Goal: Communication & Community: Share content

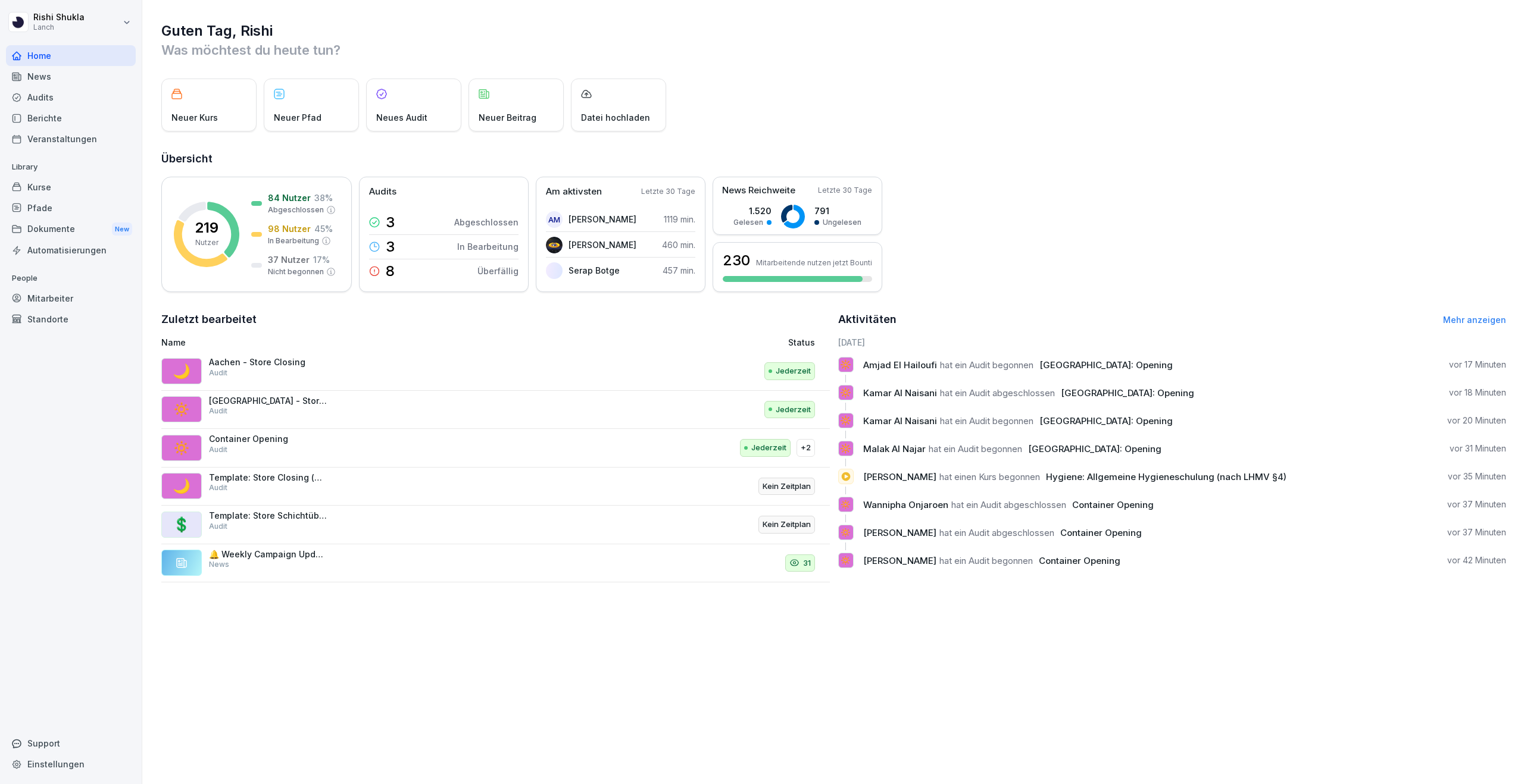
click at [76, 179] on div "Kurse" at bounding box center [71, 187] width 129 height 21
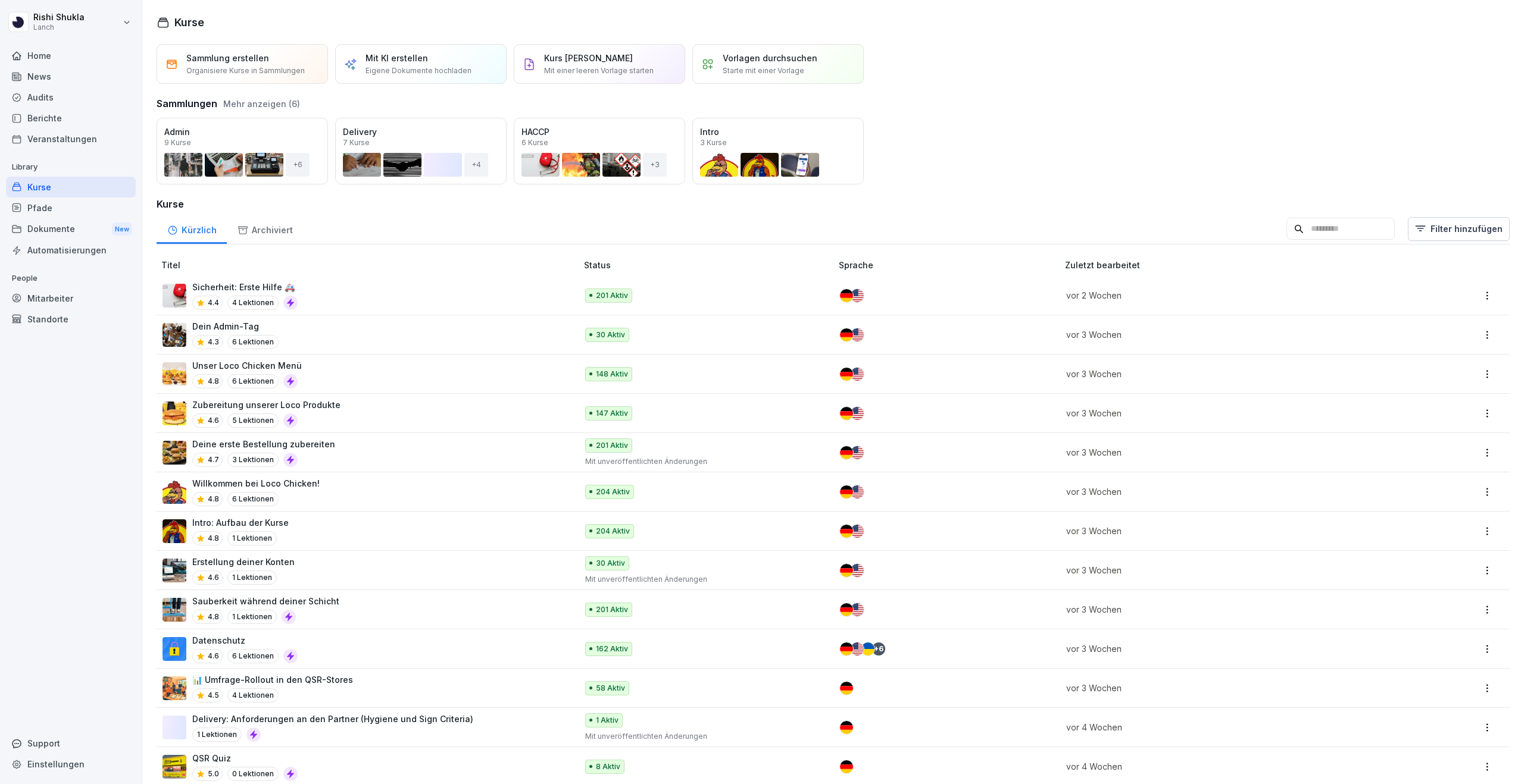
click at [76, 65] on div "Home" at bounding box center [71, 55] width 129 height 21
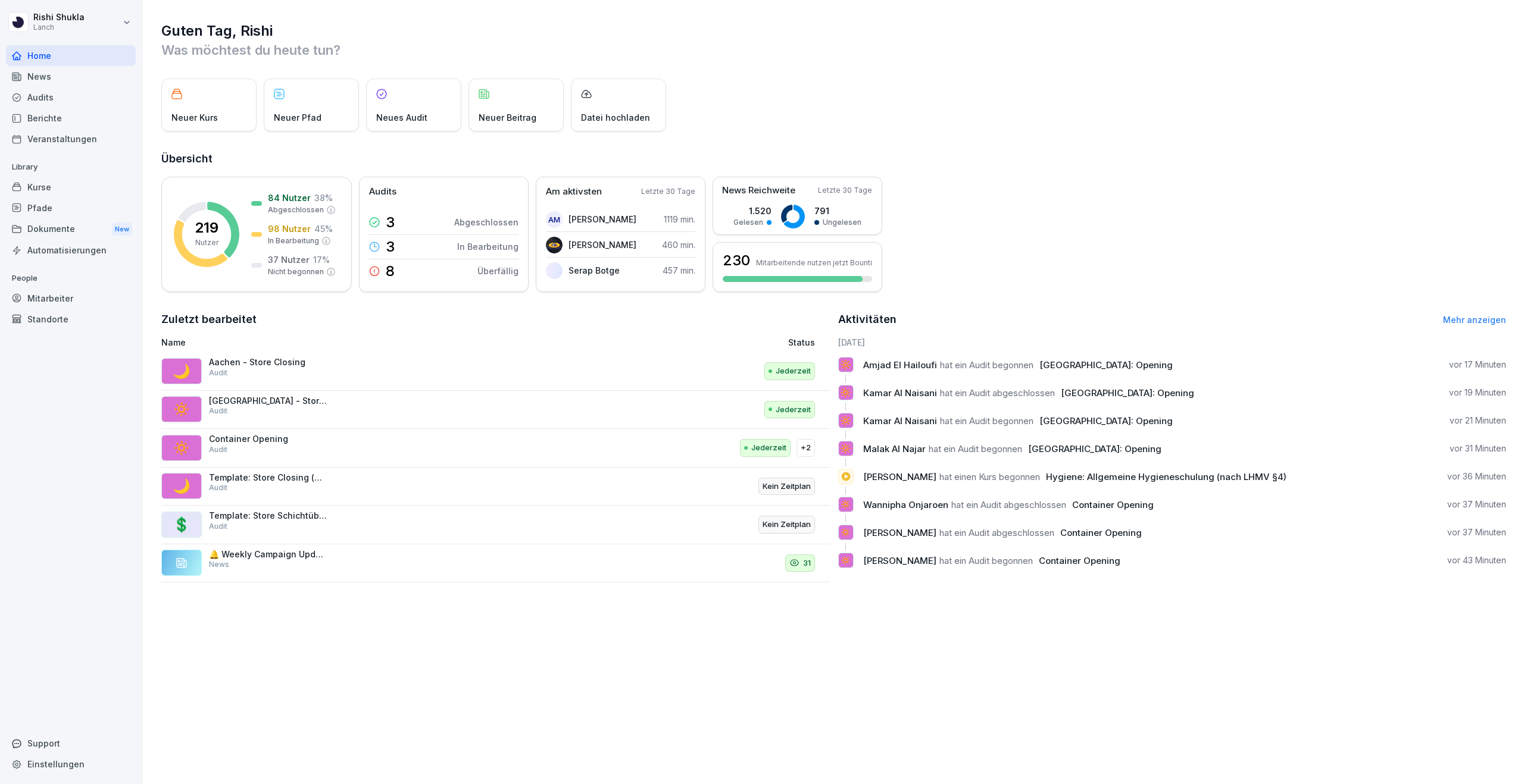
click at [72, 80] on div "News" at bounding box center [71, 76] width 129 height 21
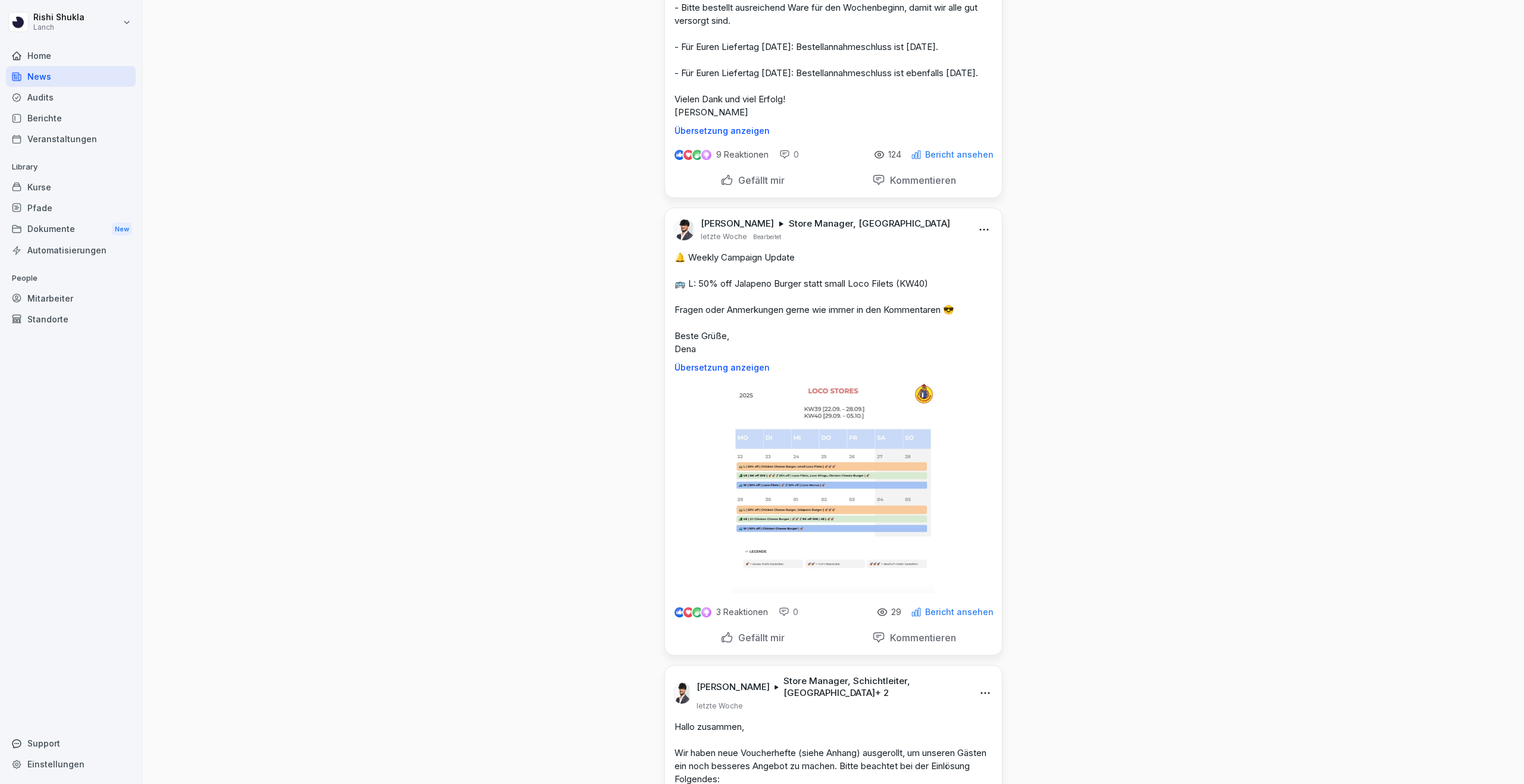
scroll to position [1413, 0]
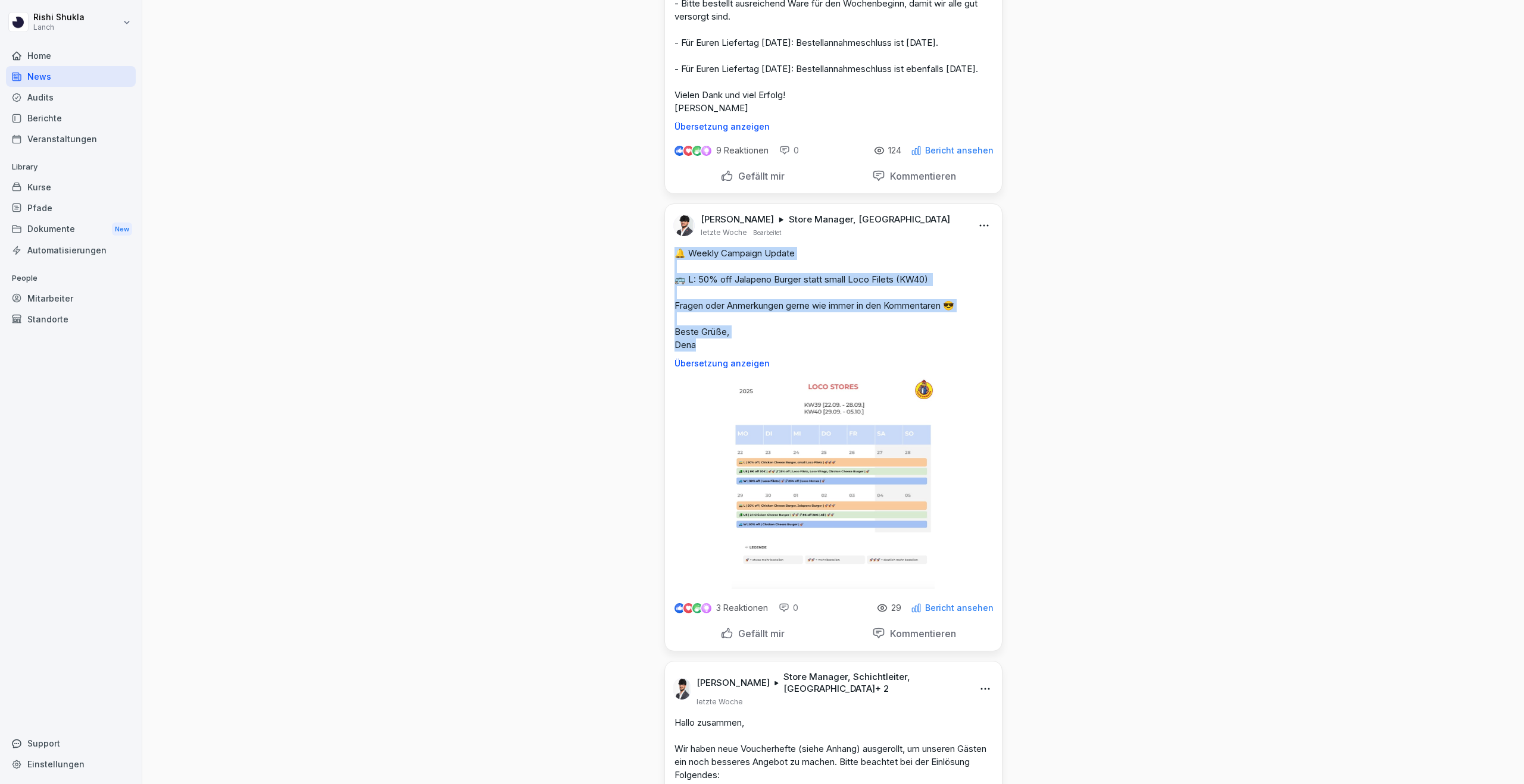
drag, startPoint x: 700, startPoint y: 355, endPoint x: 669, endPoint y: 266, distance: 94.2
click at [669, 266] on div "🔔 Weekly Campaign Update 🚌 L: 50% off Jalapeno Burger statt small Loco Filets (…" at bounding box center [833, 308] width 337 height 121
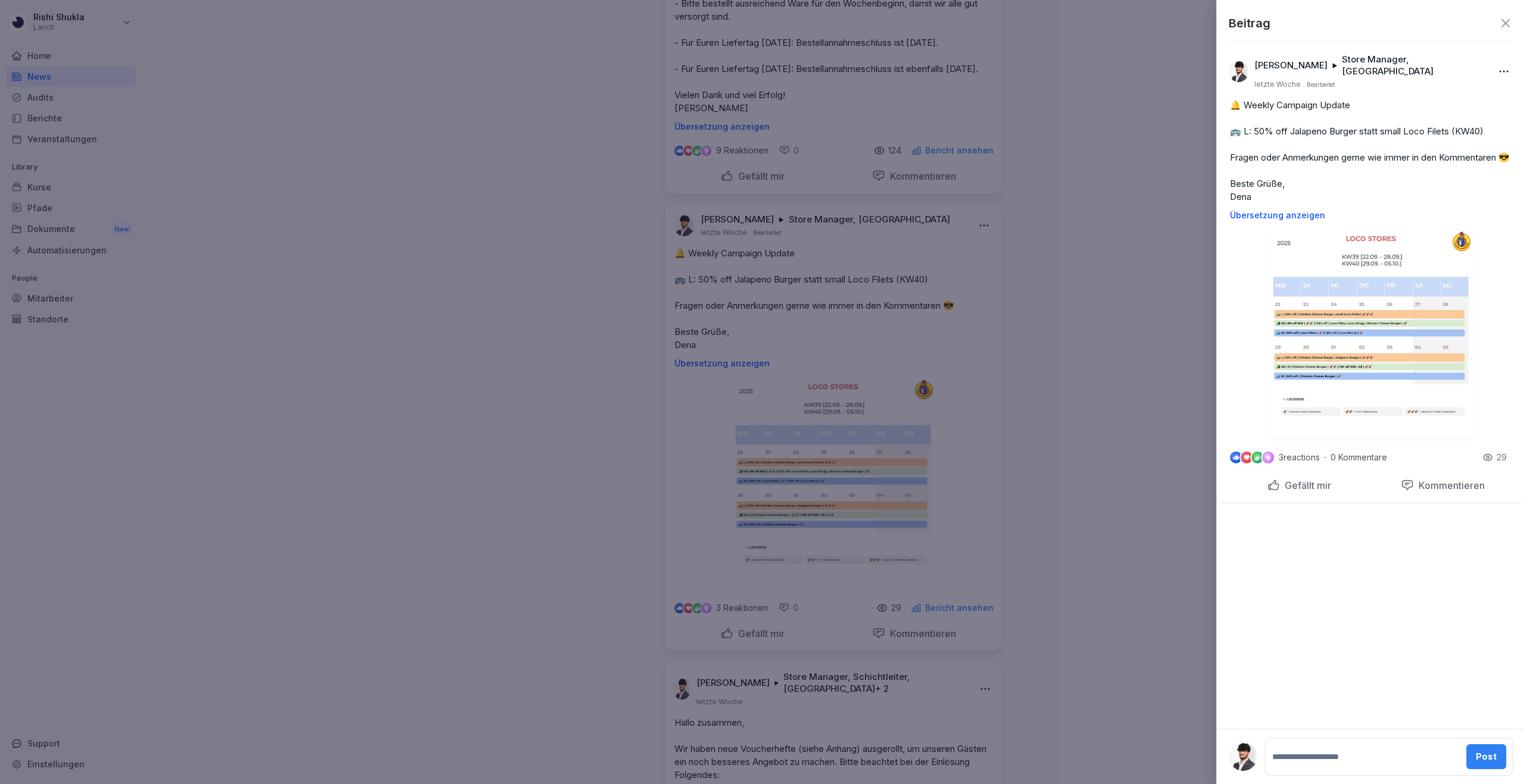
click at [581, 370] on div at bounding box center [762, 392] width 1524 height 784
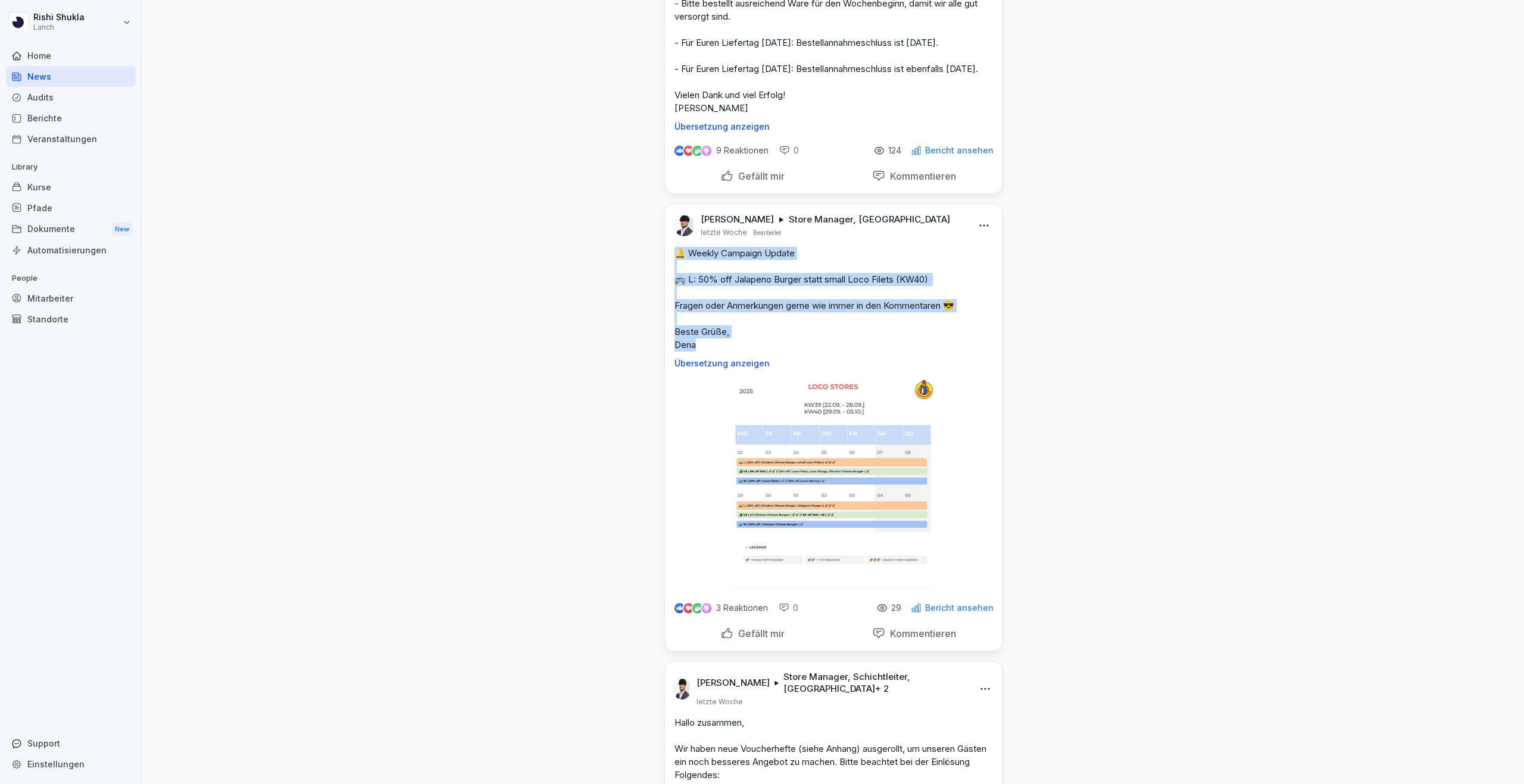
drag, startPoint x: 702, startPoint y: 362, endPoint x: 667, endPoint y: 273, distance: 95.6
click at [667, 273] on div "🔔 Weekly Campaign Update 🚌 L: 50% off Jalapeno Burger statt small Loco Filets (…" at bounding box center [833, 308] width 337 height 121
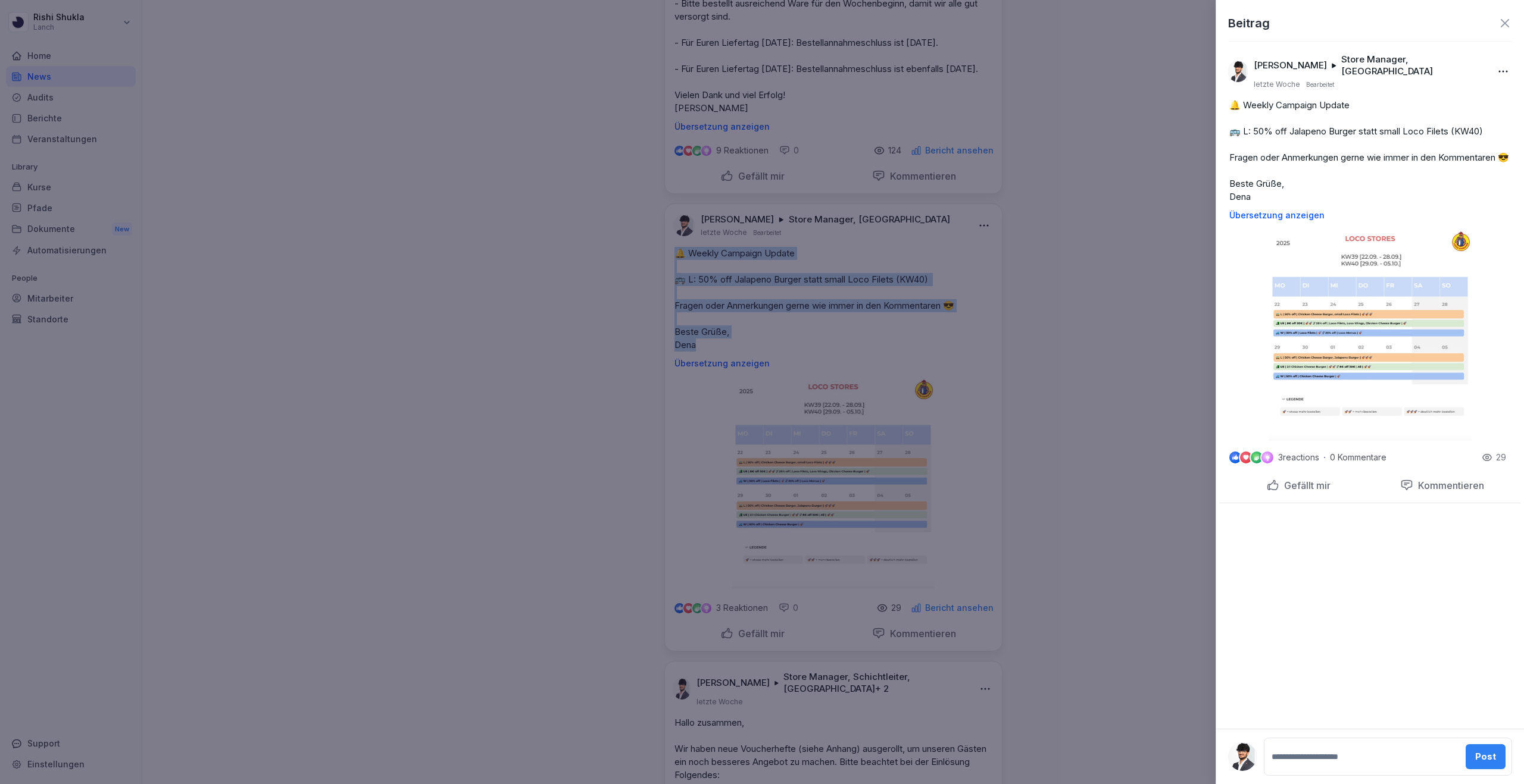
copy p "🔔 Weekly Campaign Update 🚌 L: 50% off Jalapeno Burger statt small Loco Filets (…"
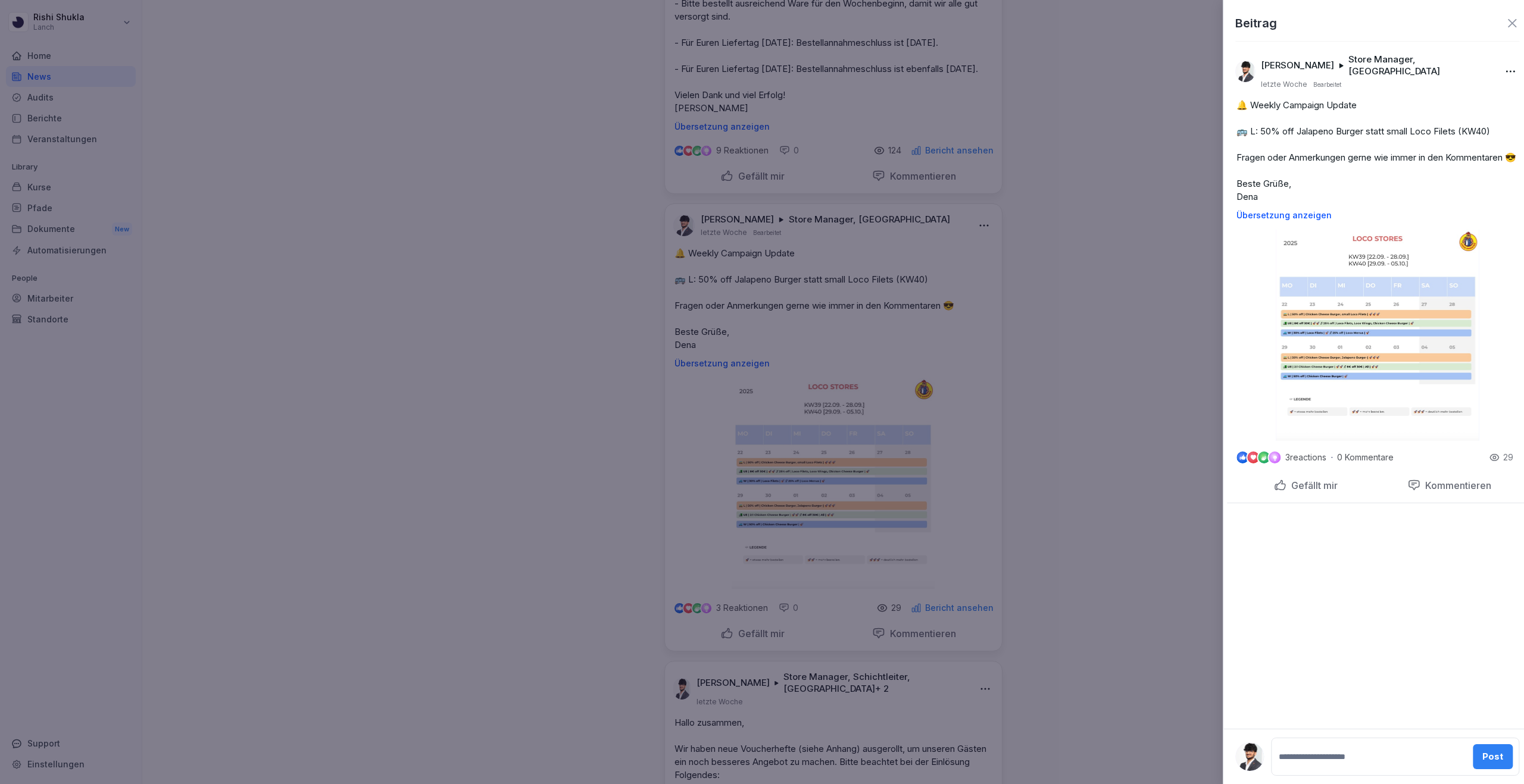
click at [528, 317] on div at bounding box center [762, 392] width 1524 height 784
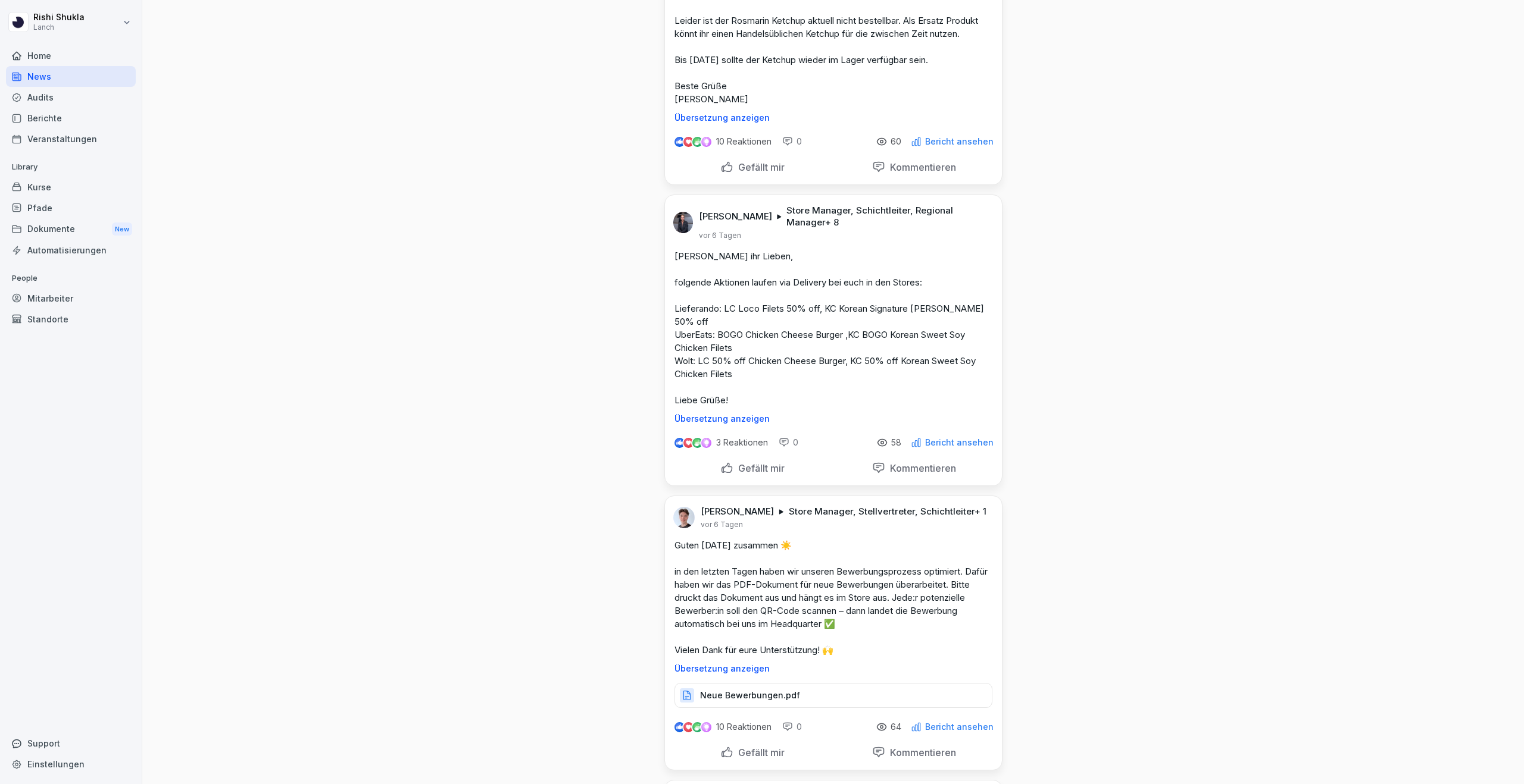
scroll to position [0, 0]
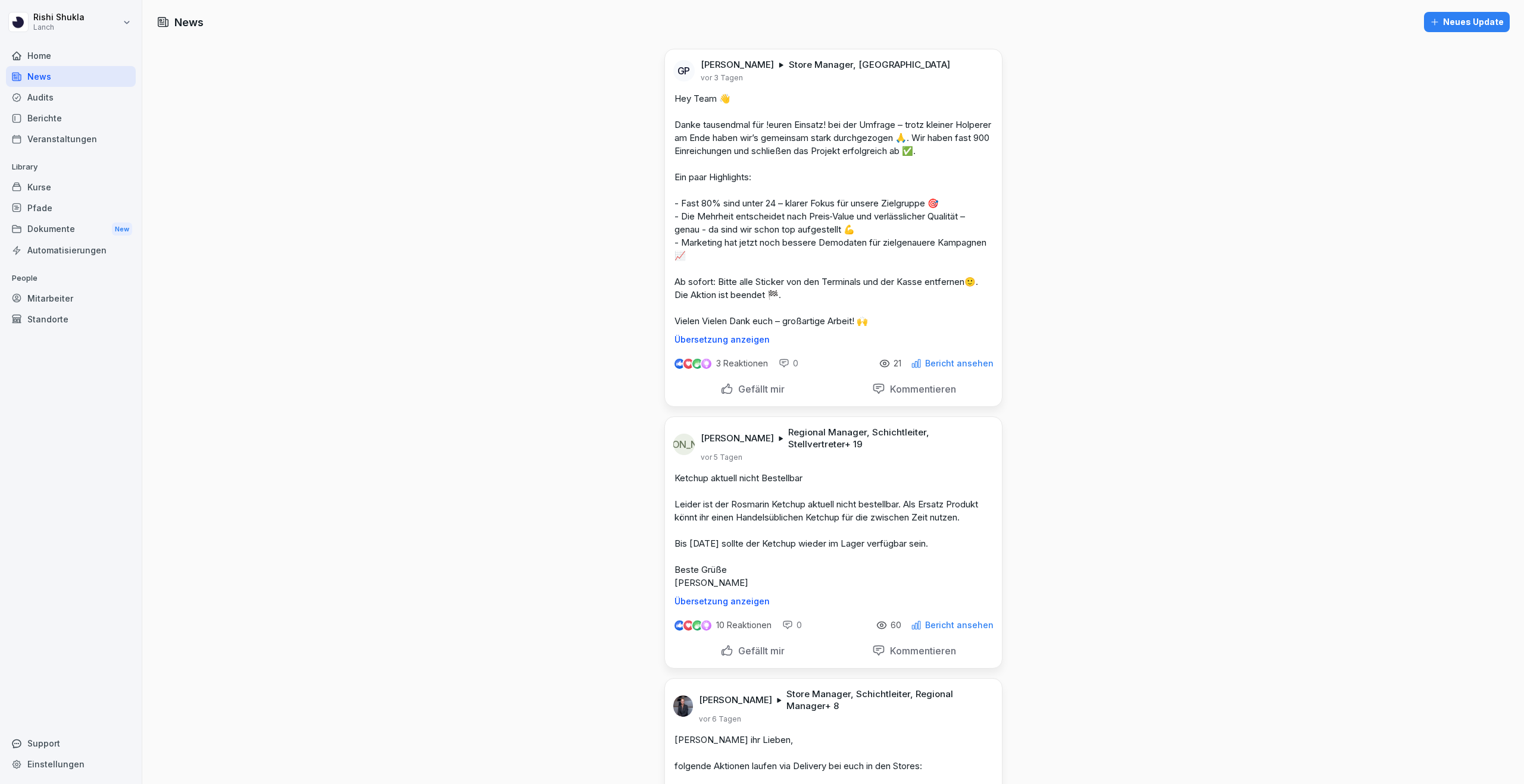
click at [1471, 18] on div "Neues Update" at bounding box center [1467, 22] width 74 height 13
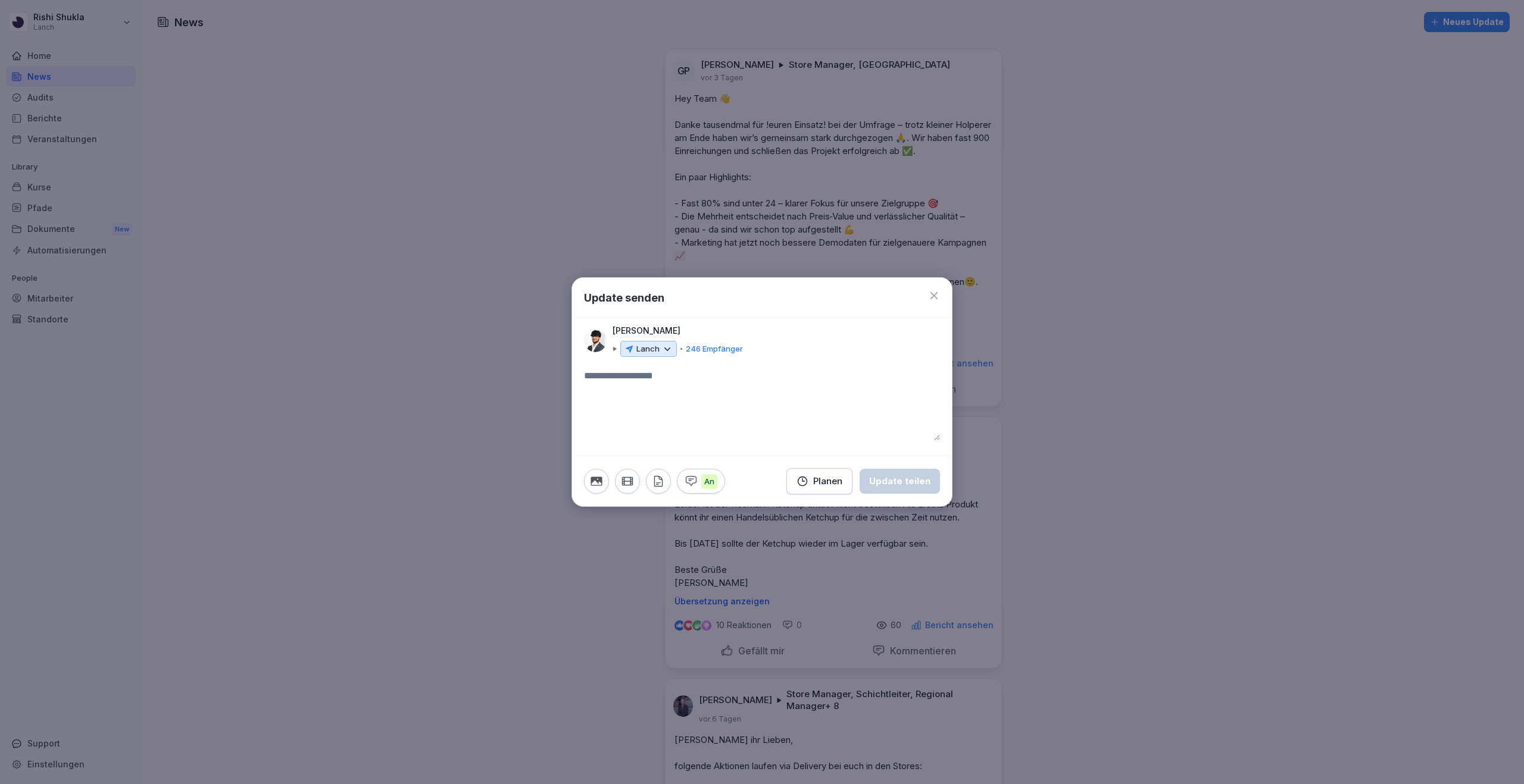
click at [938, 297] on icon at bounding box center [934, 296] width 12 height 12
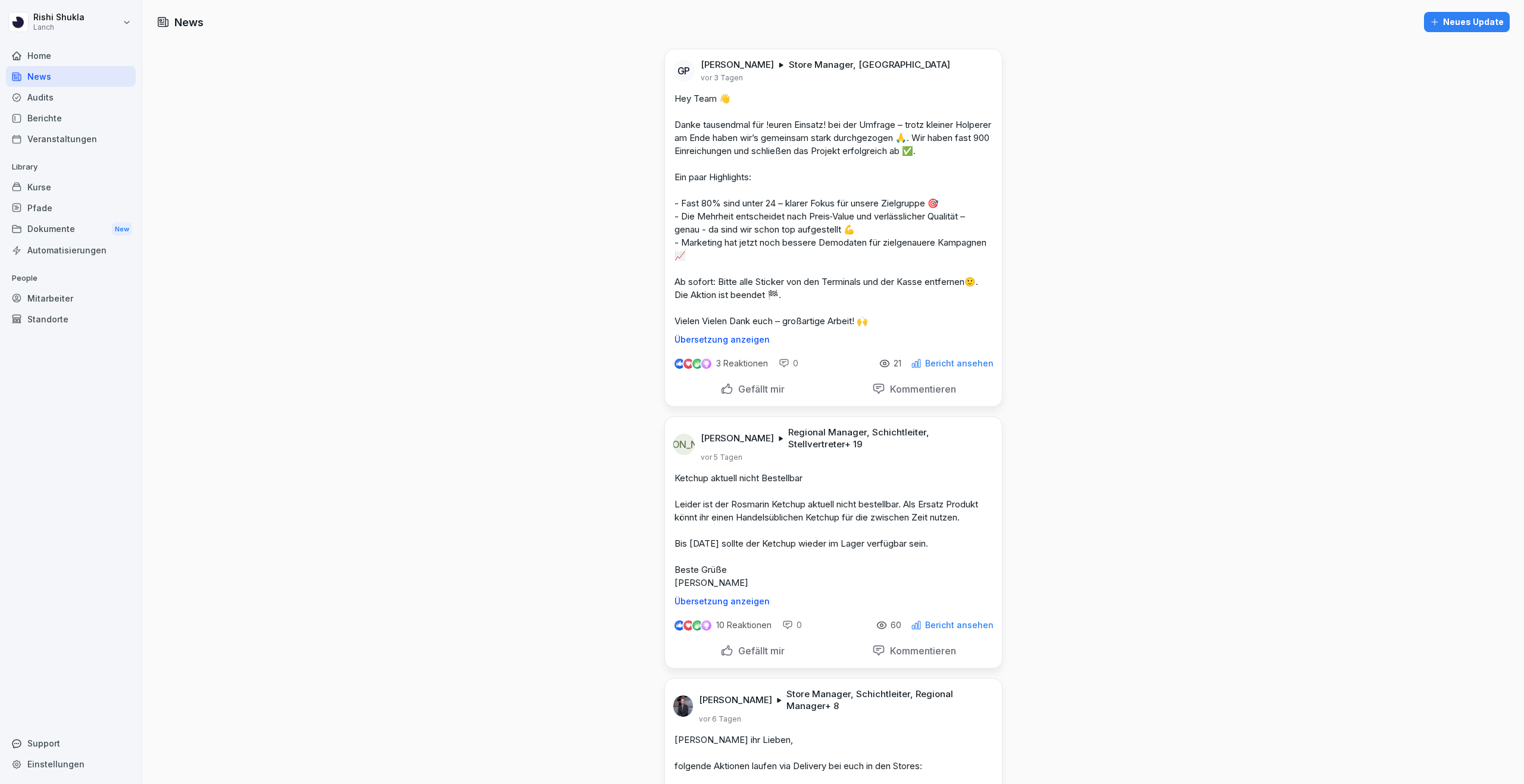
click at [1454, 16] on div "Neues Update" at bounding box center [1467, 22] width 74 height 13
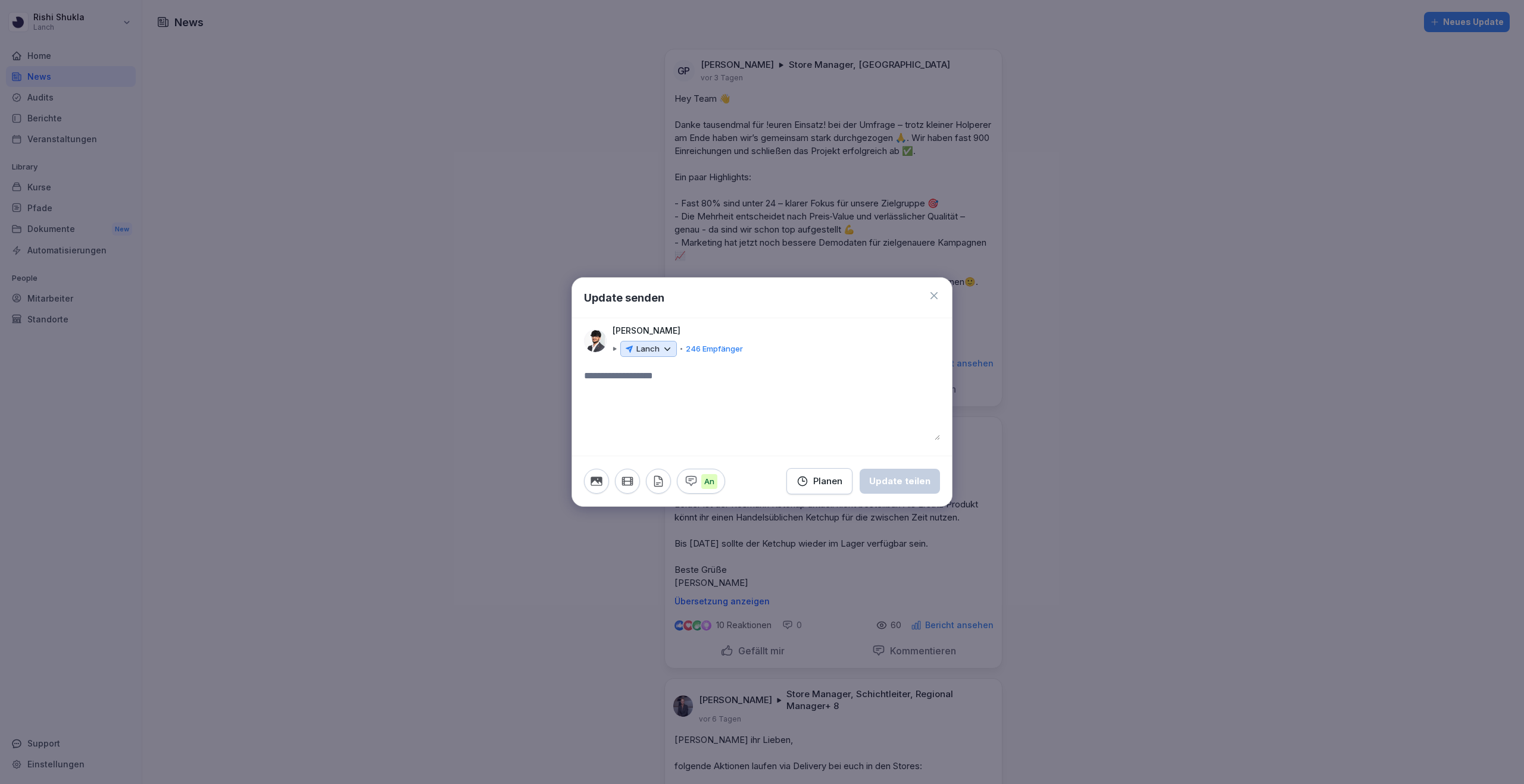
click at [662, 351] on icon at bounding box center [667, 349] width 11 height 11
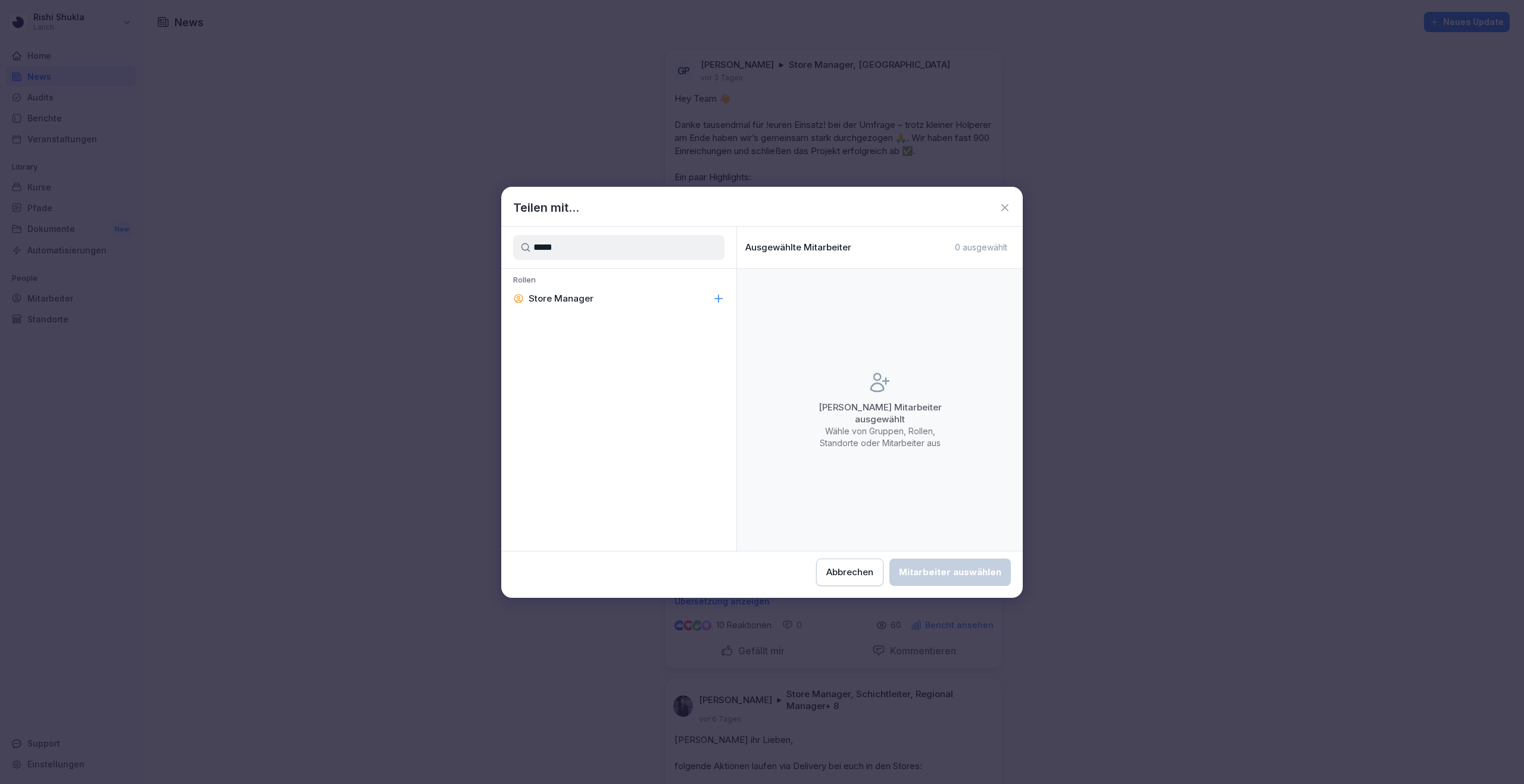
type input "*****"
click at [719, 295] on icon at bounding box center [719, 298] width 12 height 12
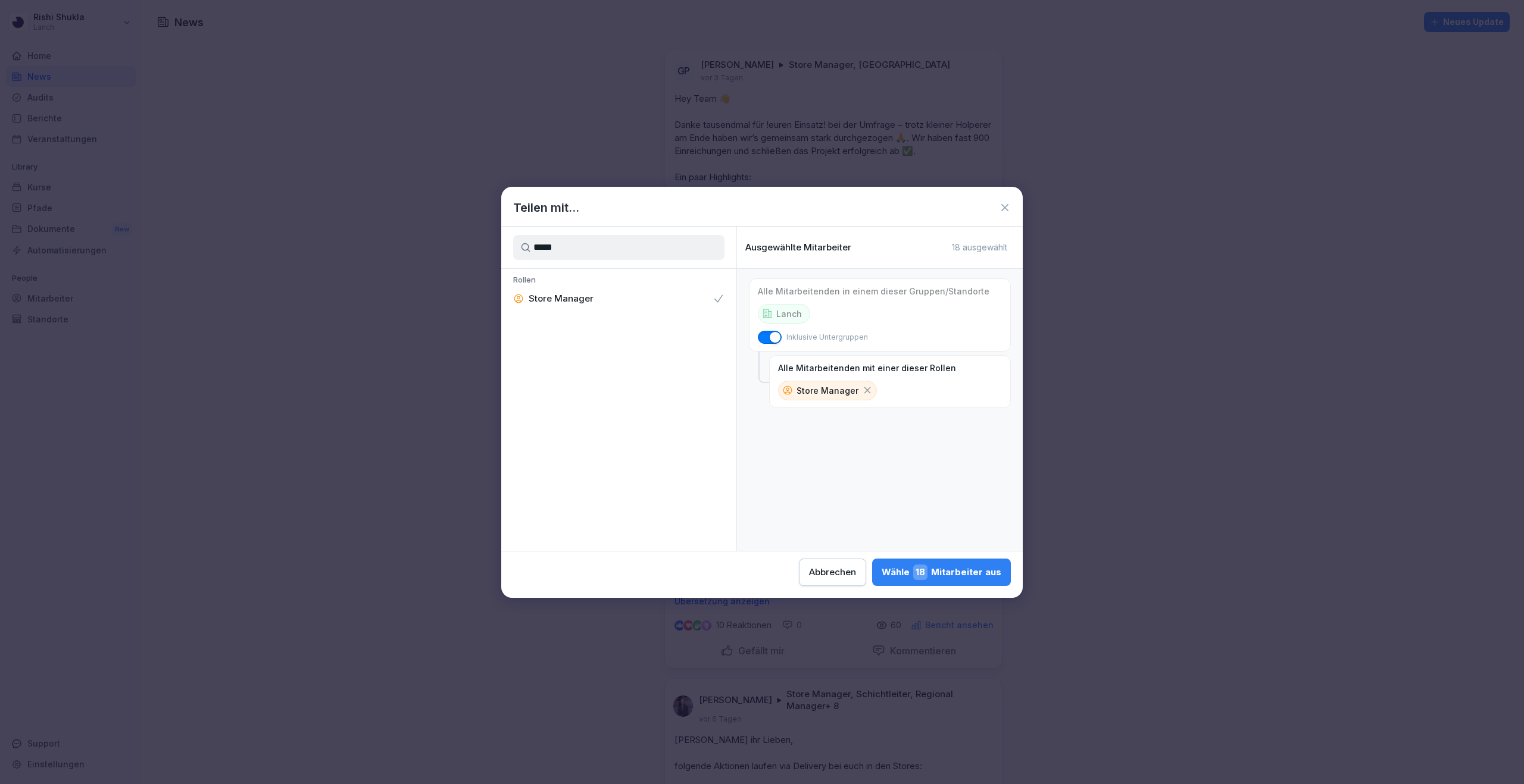
click at [943, 574] on div "Wähle 18 Mitarbeiter aus" at bounding box center [941, 572] width 119 height 15
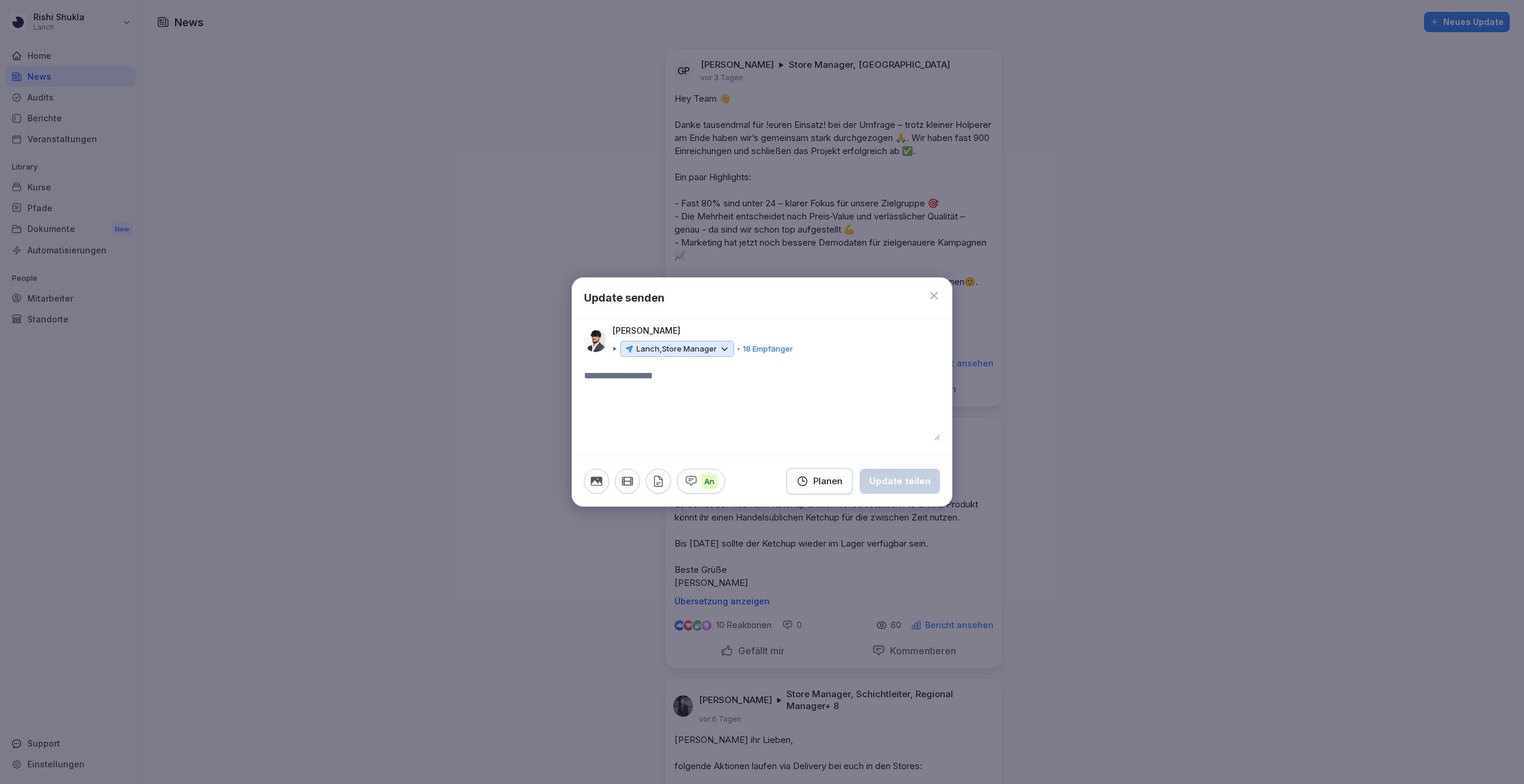
click at [723, 385] on textarea at bounding box center [762, 404] width 356 height 71
paste textarea "**********"
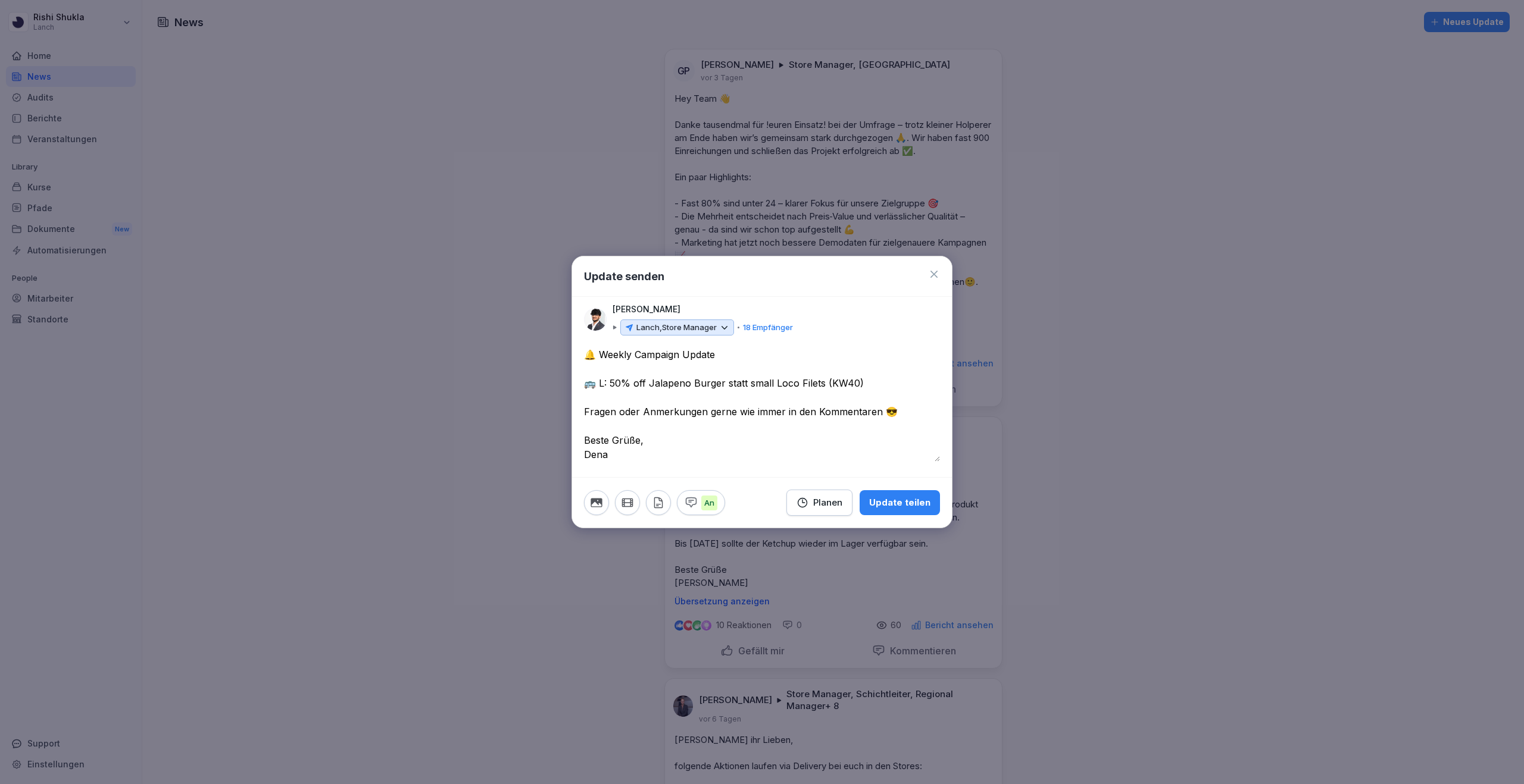
type textarea "**********"
click at [930, 272] on icon at bounding box center [934, 274] width 12 height 12
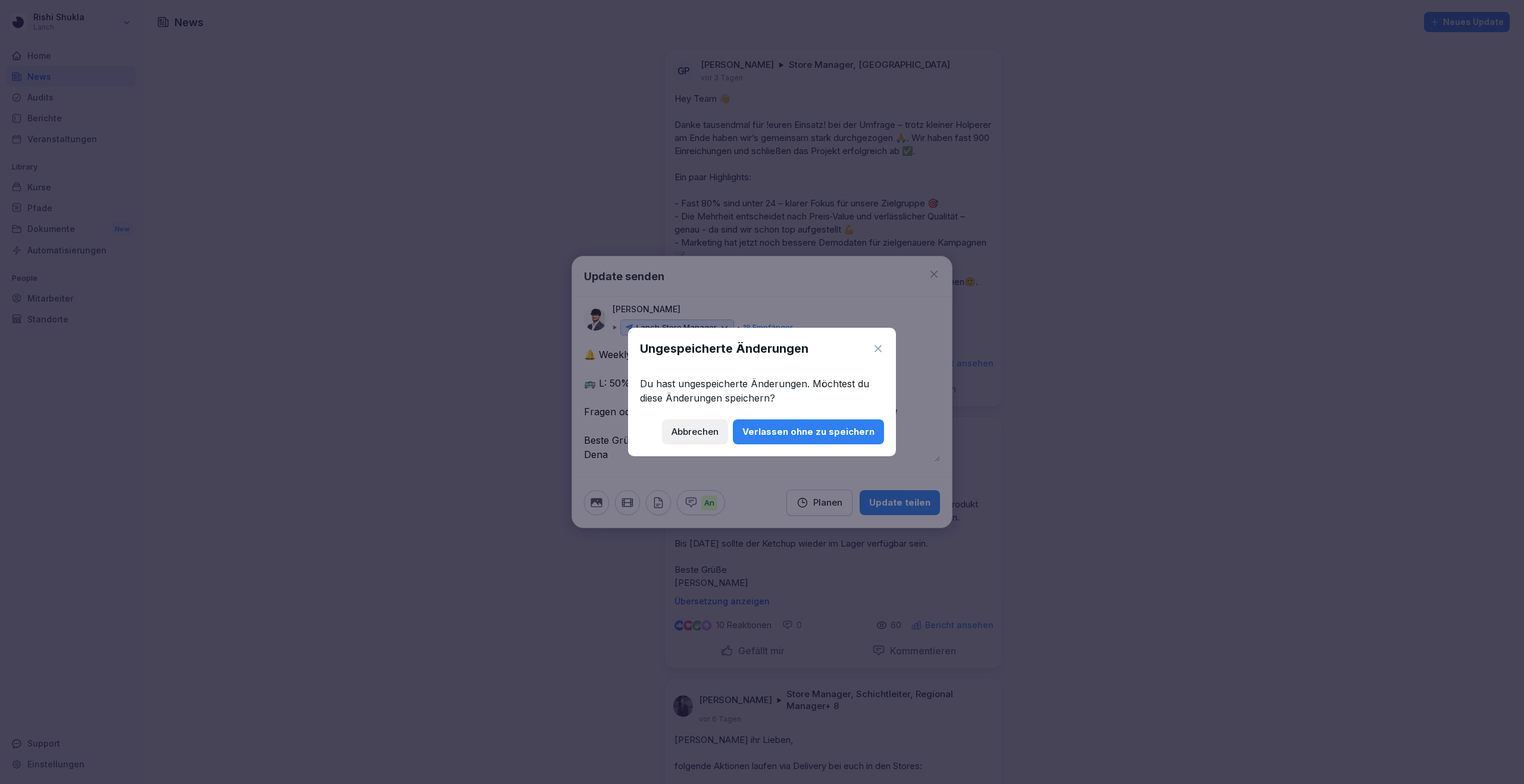
click at [780, 434] on div "Verlassen ohne zu speichern" at bounding box center [808, 432] width 132 height 13
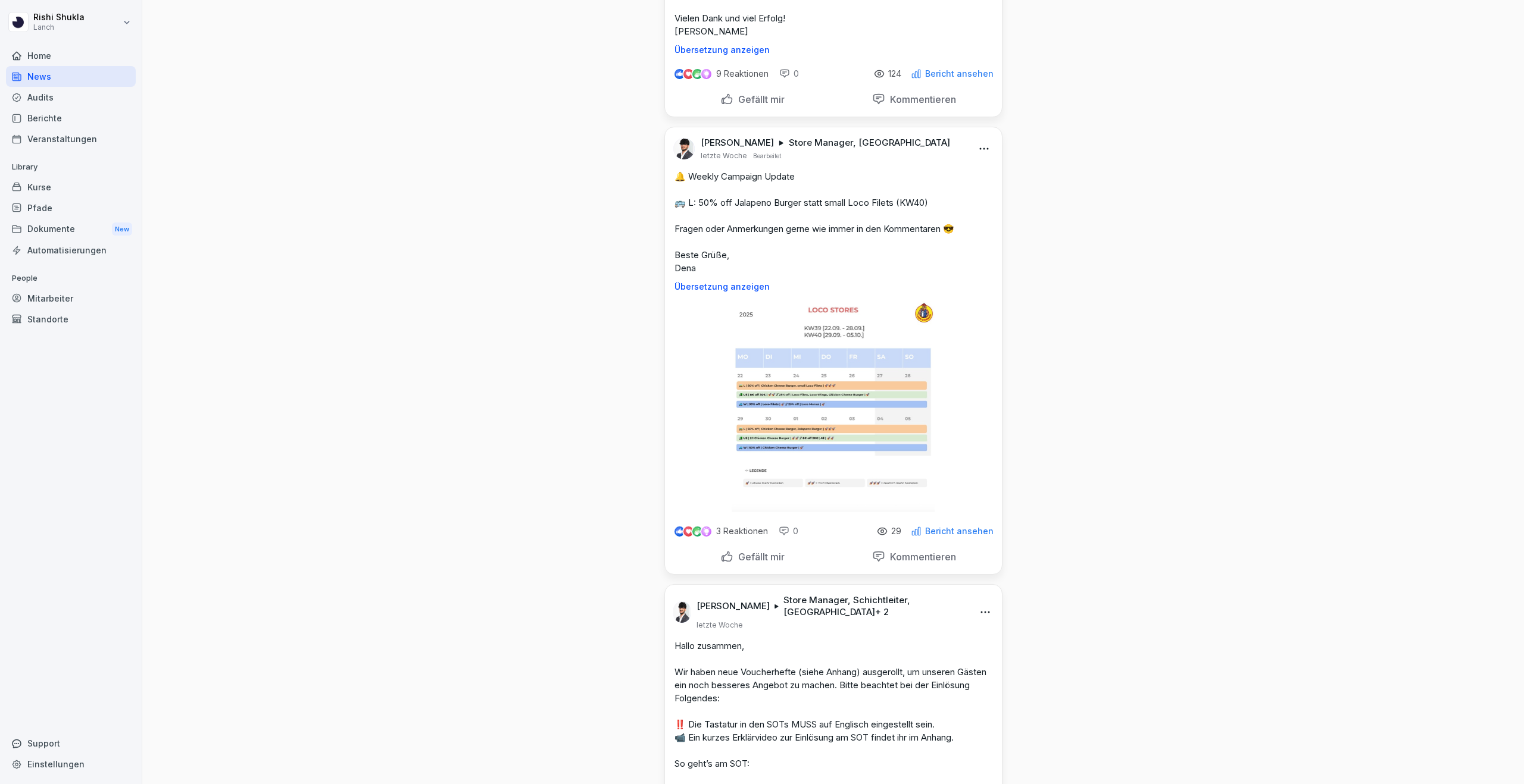
scroll to position [1492, 0]
click at [979, 158] on html "[PERSON_NAME] Lanch Home News Audits Berichte Veranstaltungen Library Kurse Pfa…" at bounding box center [762, 392] width 1524 height 784
click at [943, 184] on div "Bearbeiten" at bounding box center [919, 186] width 147 height 24
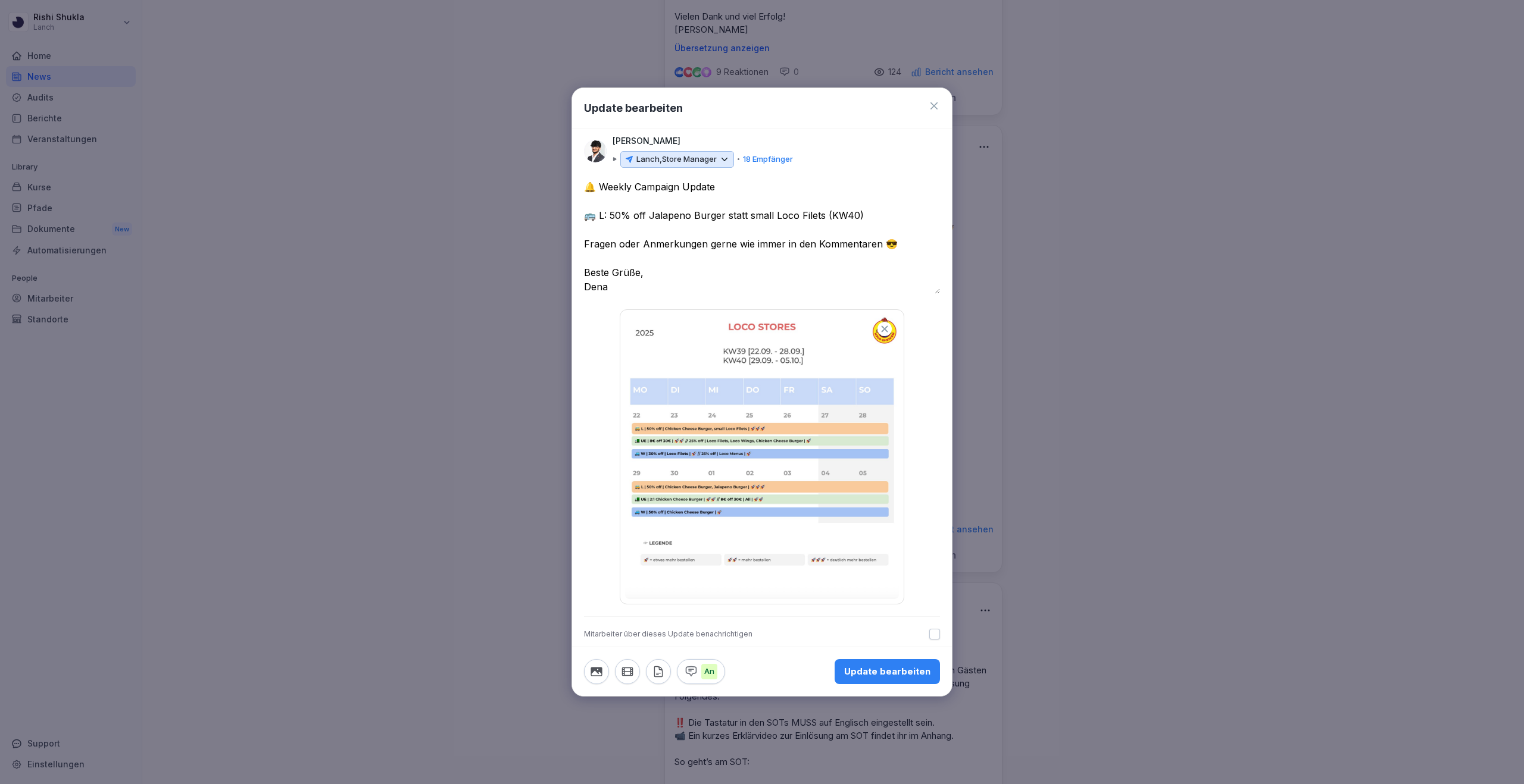
click at [705, 156] on p "Lanch, Store Manager" at bounding box center [677, 160] width 81 height 12
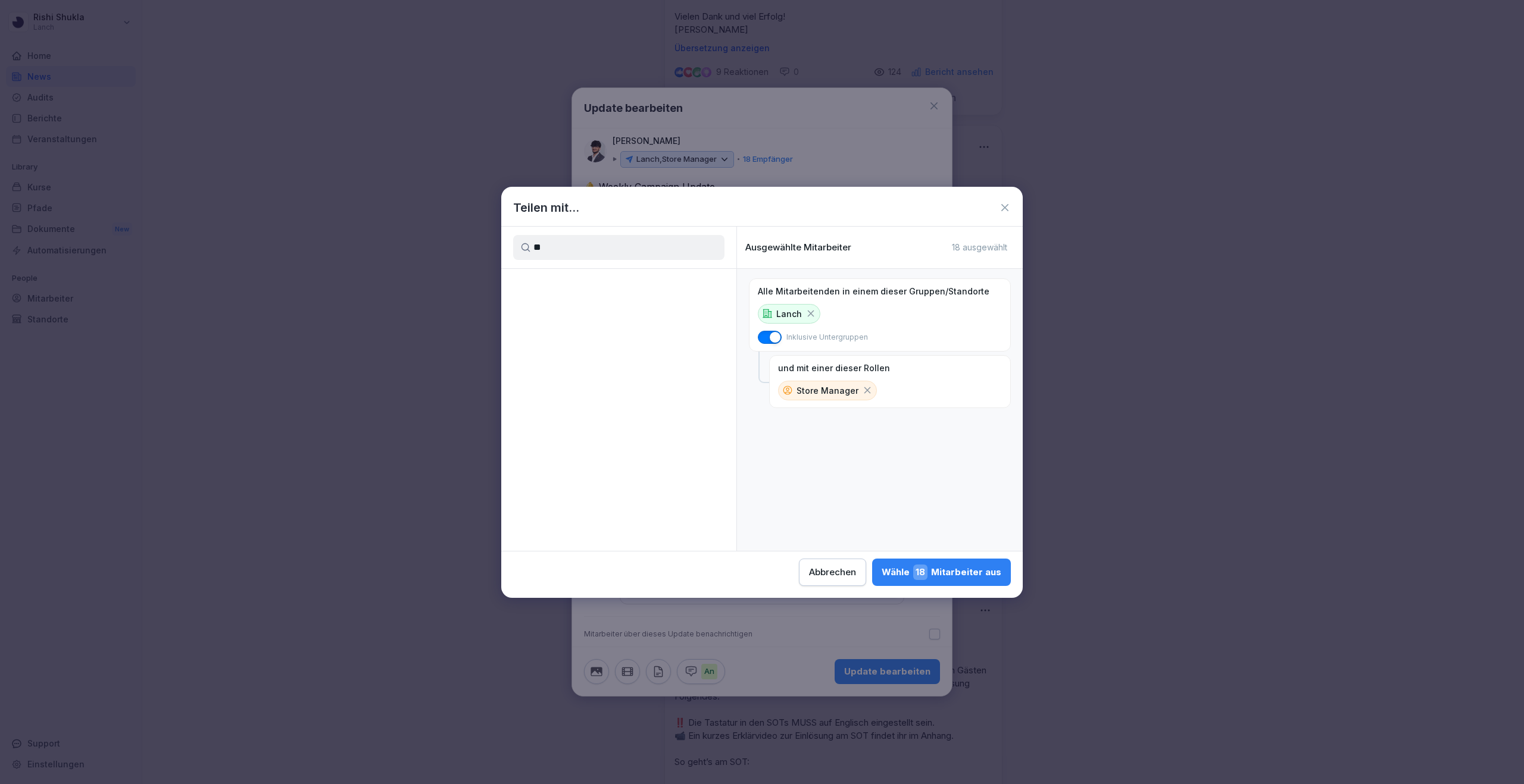
type input "*"
click at [596, 250] on input "****" at bounding box center [618, 248] width 211 height 25
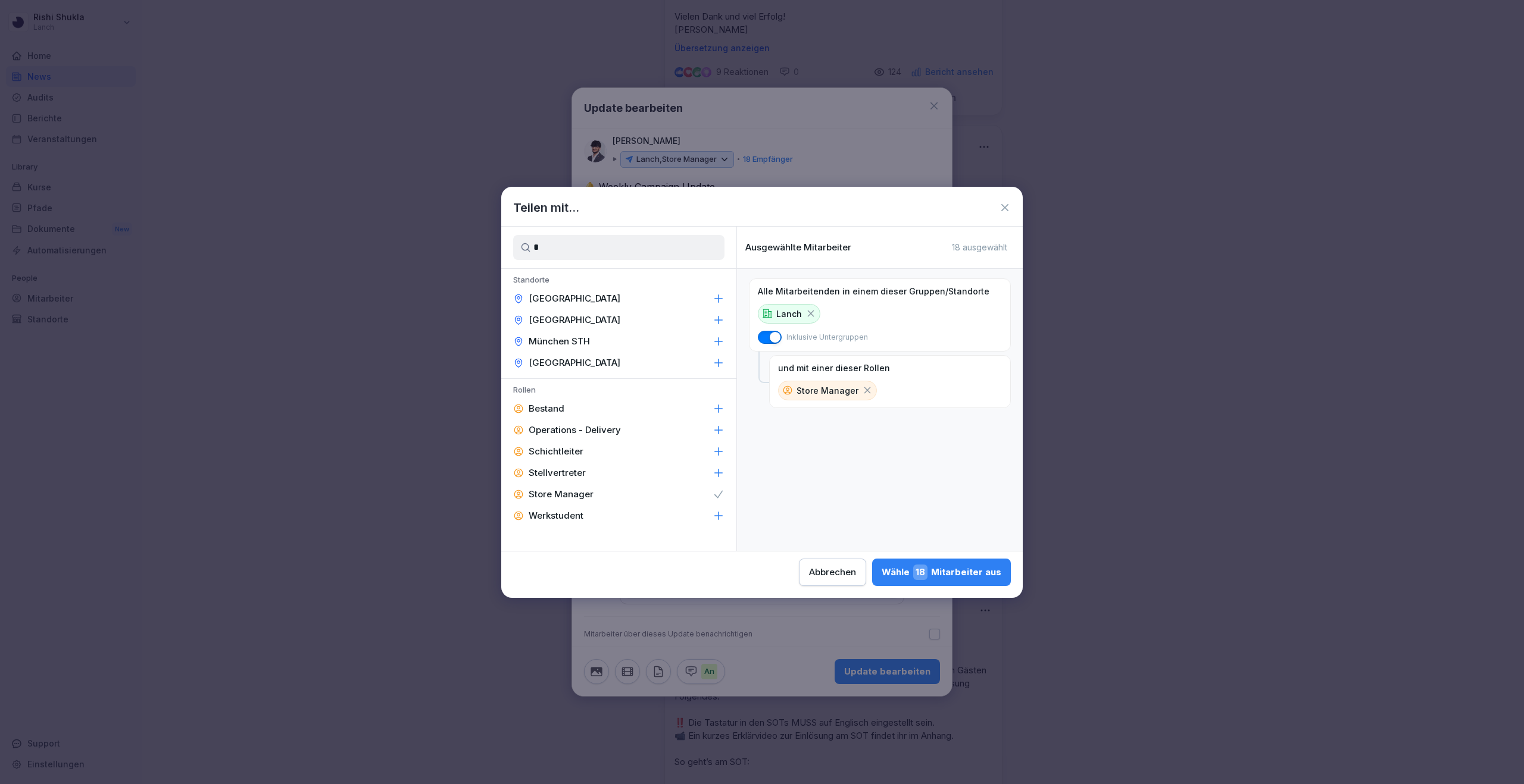
type input "**"
click at [599, 255] on input "**" at bounding box center [618, 248] width 211 height 25
type input "*"
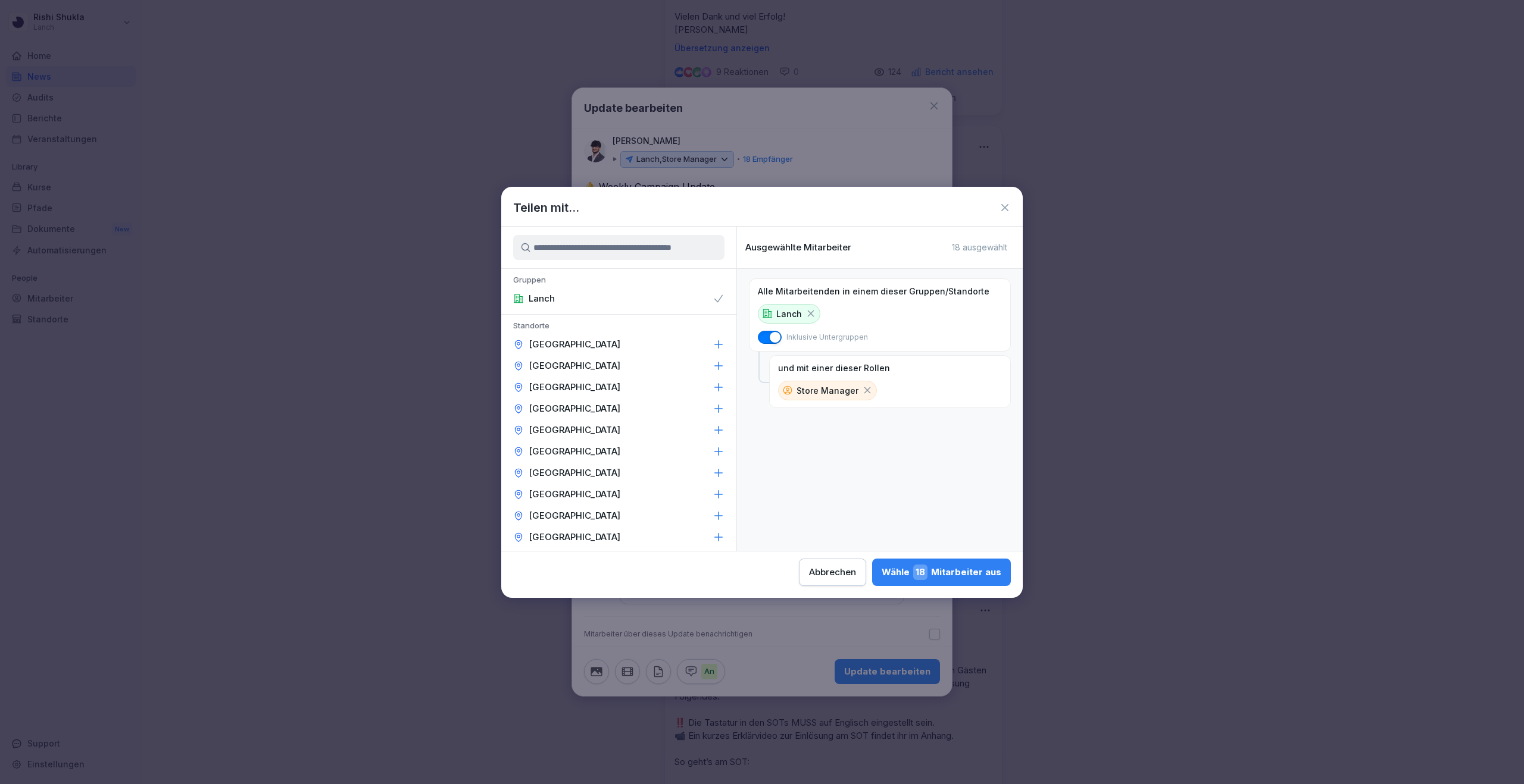
click at [1004, 208] on icon at bounding box center [1005, 208] width 7 height 7
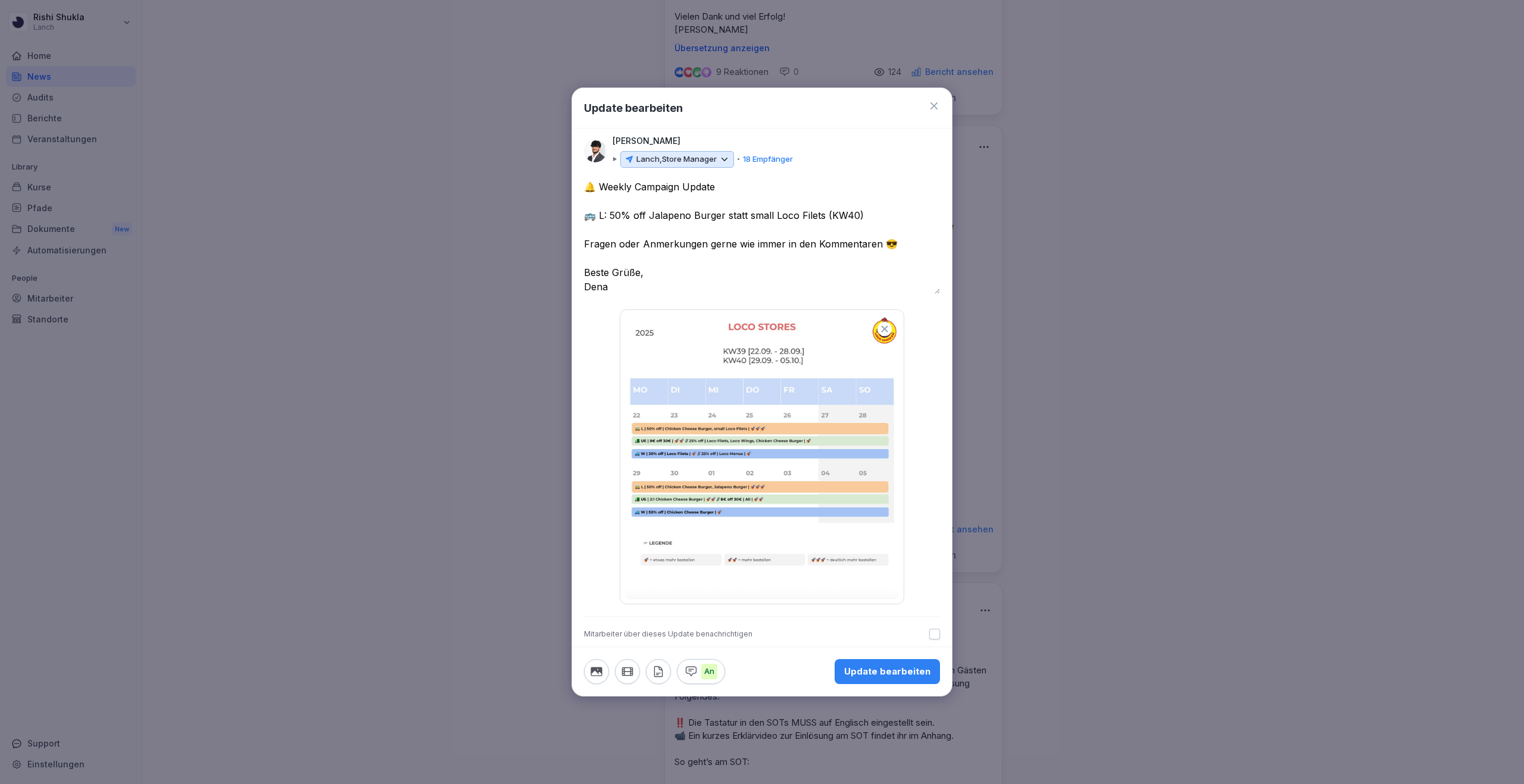
click at [1142, 326] on div at bounding box center [762, 392] width 1524 height 784
click at [935, 105] on icon at bounding box center [934, 106] width 7 height 7
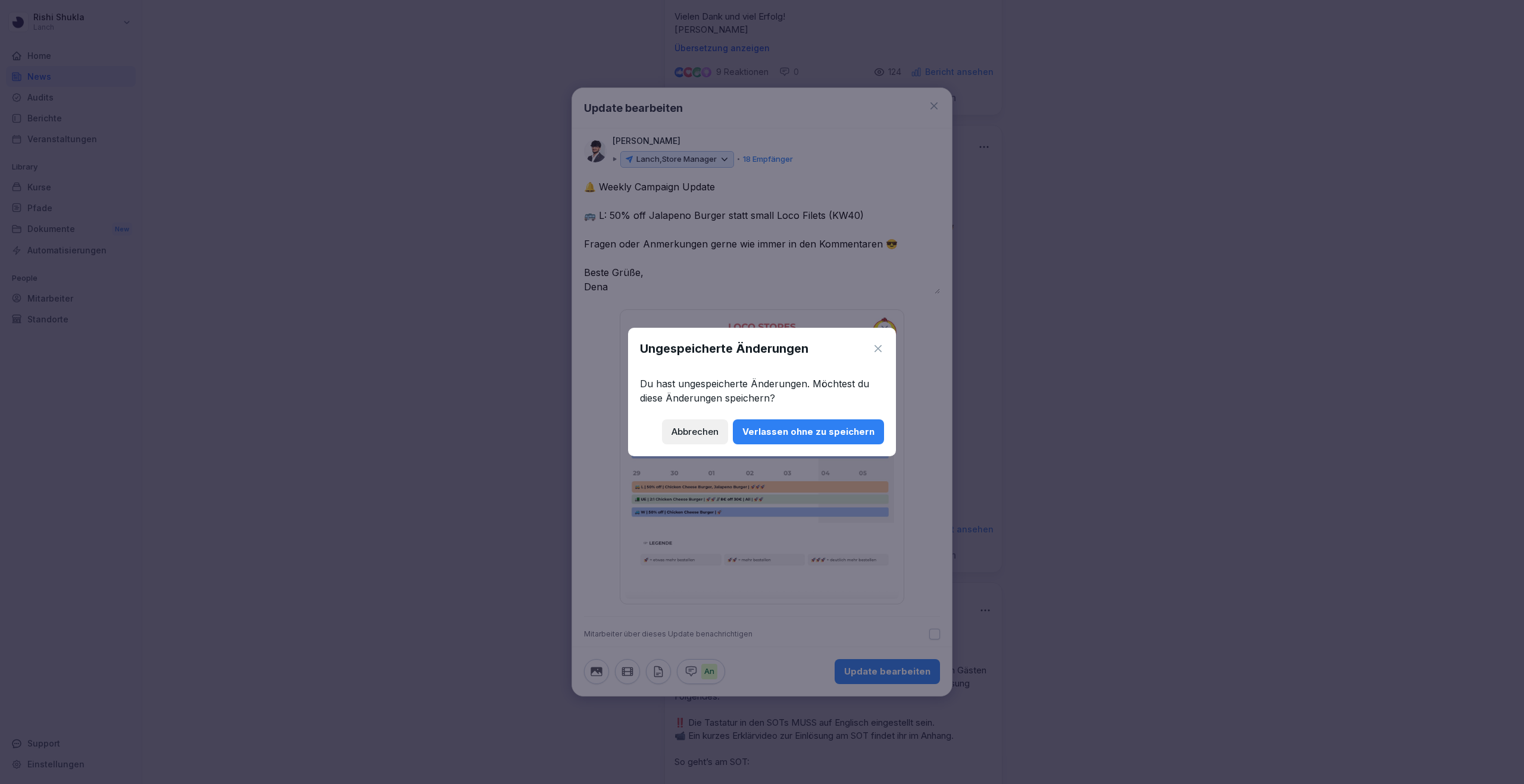
click at [703, 423] on button "Abbrechen" at bounding box center [694, 432] width 66 height 25
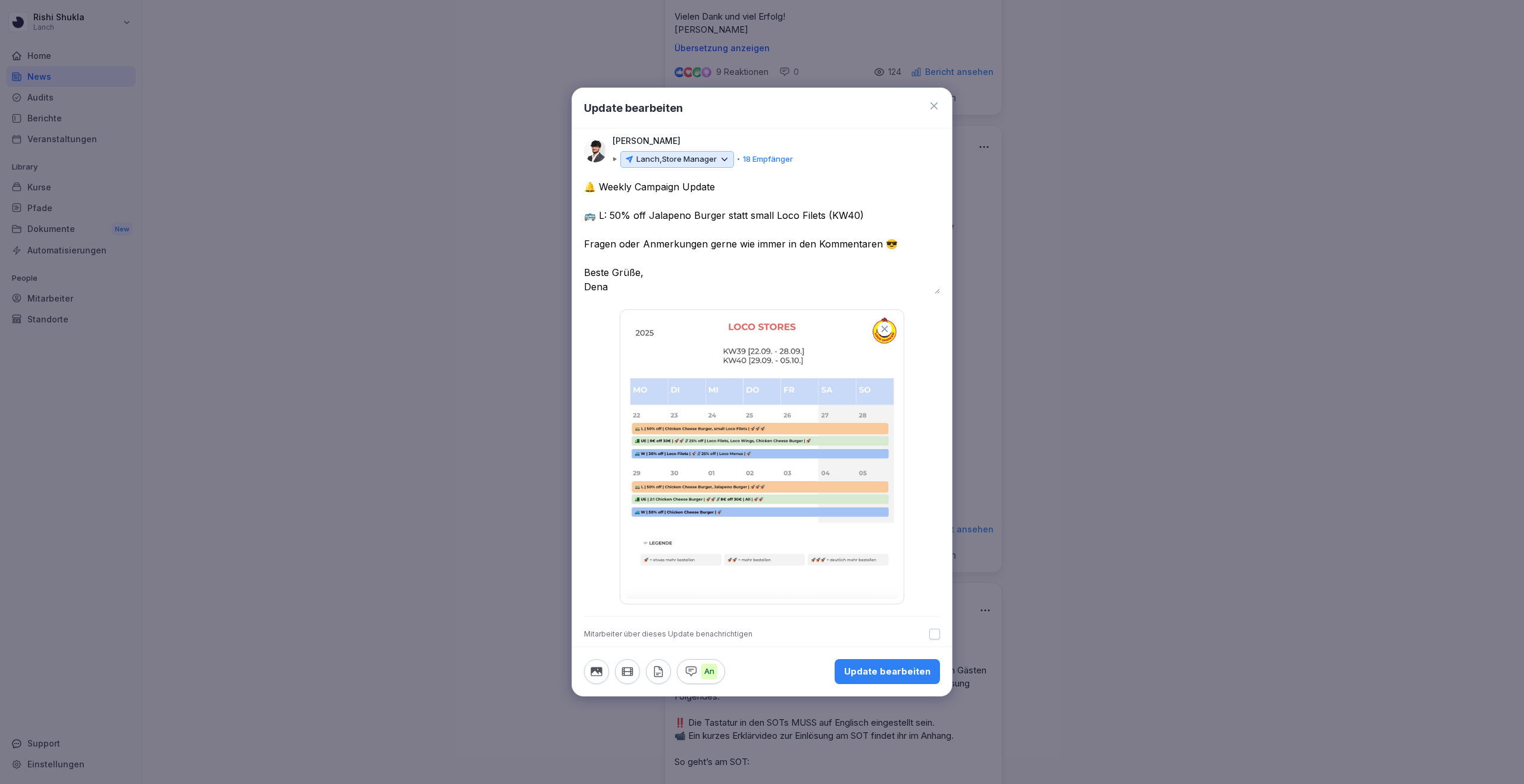
click at [932, 105] on icon at bounding box center [934, 106] width 12 height 12
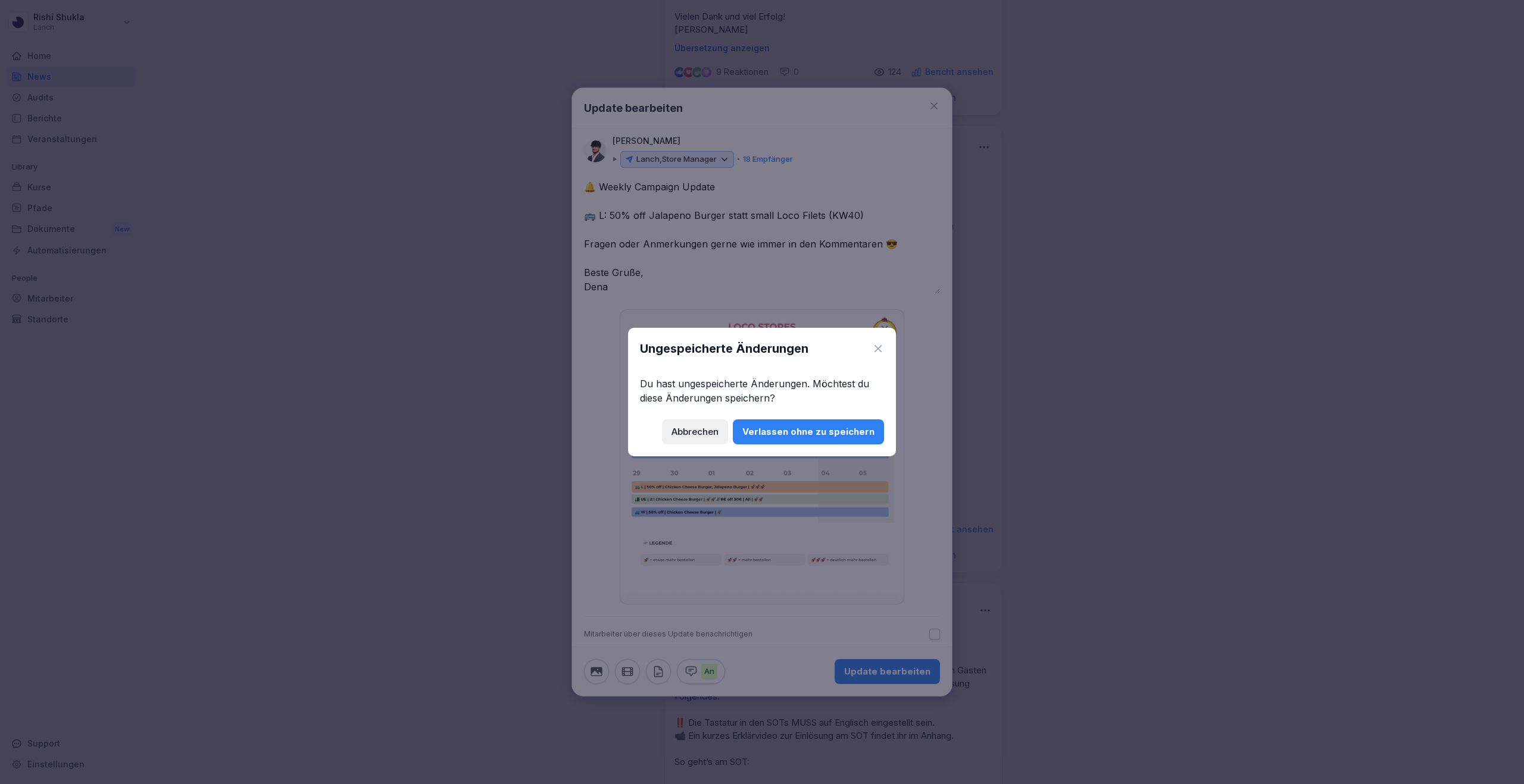
click at [846, 435] on div "Verlassen ohne zu speichern" at bounding box center [808, 432] width 132 height 13
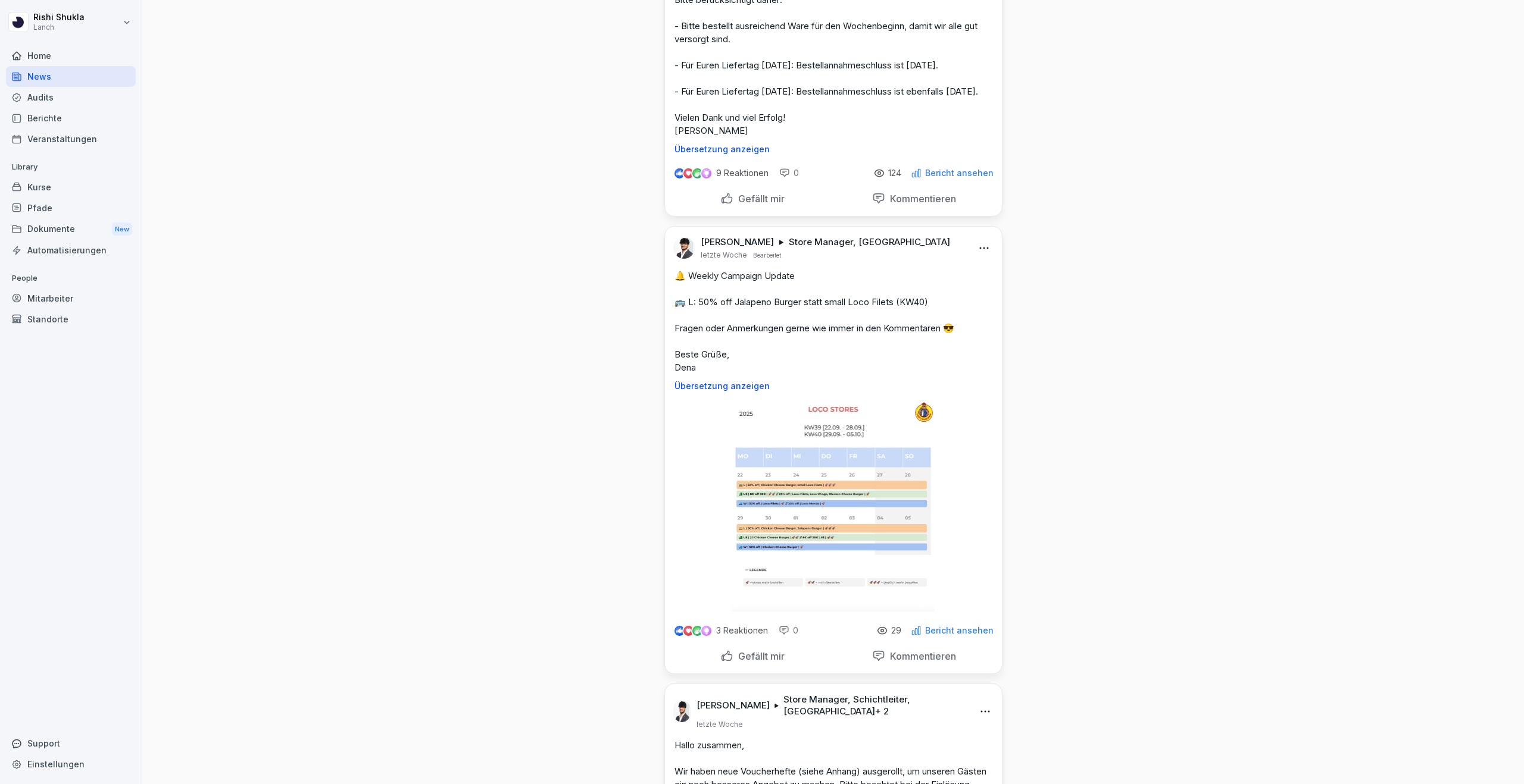
scroll to position [1394, 0]
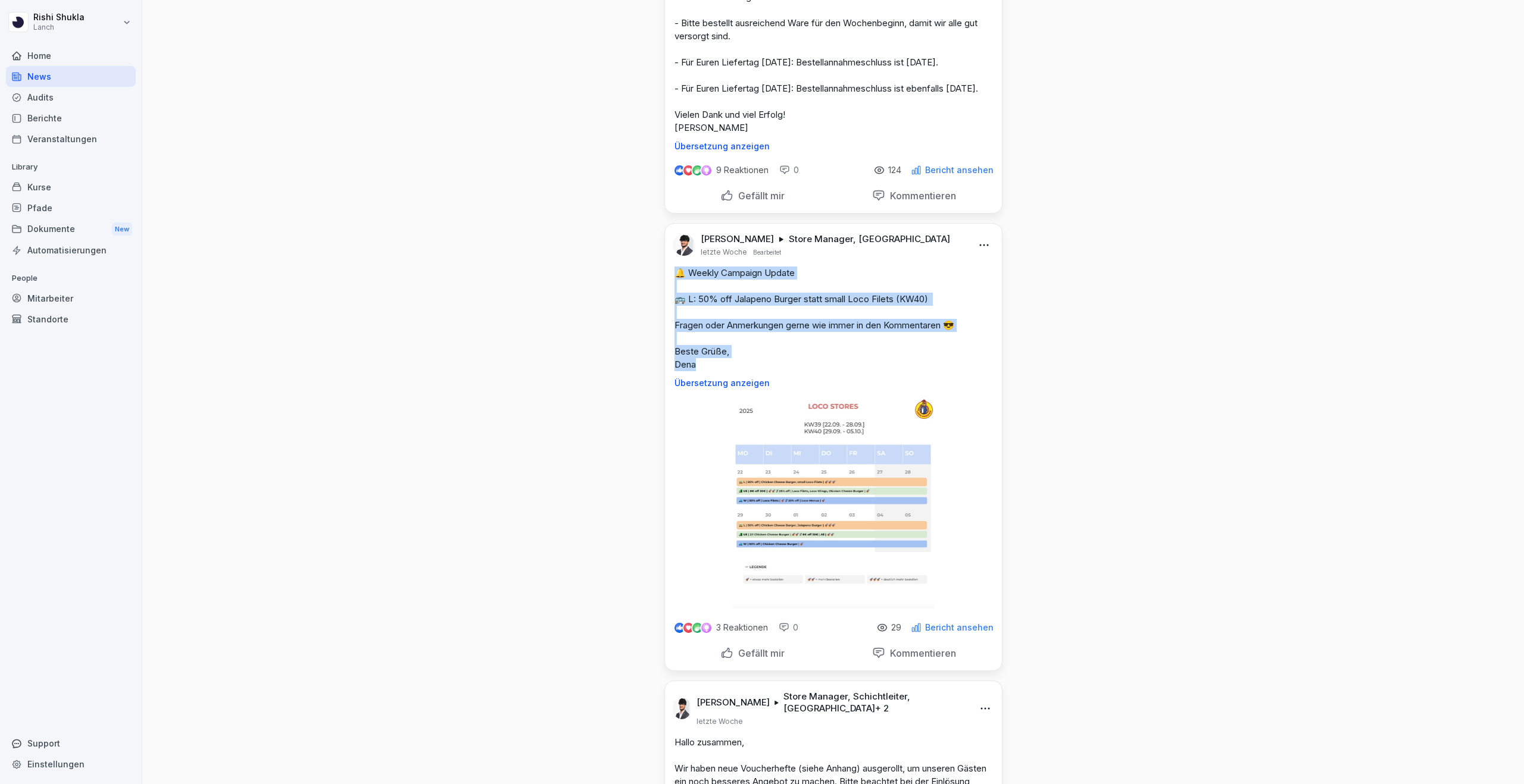
drag, startPoint x: 700, startPoint y: 384, endPoint x: 672, endPoint y: 286, distance: 101.9
click at [672, 286] on div "🔔 Weekly Campaign Update 🚌 L: 50% off Jalapeno Burger statt small Loco Filets (…" at bounding box center [833, 327] width 337 height 121
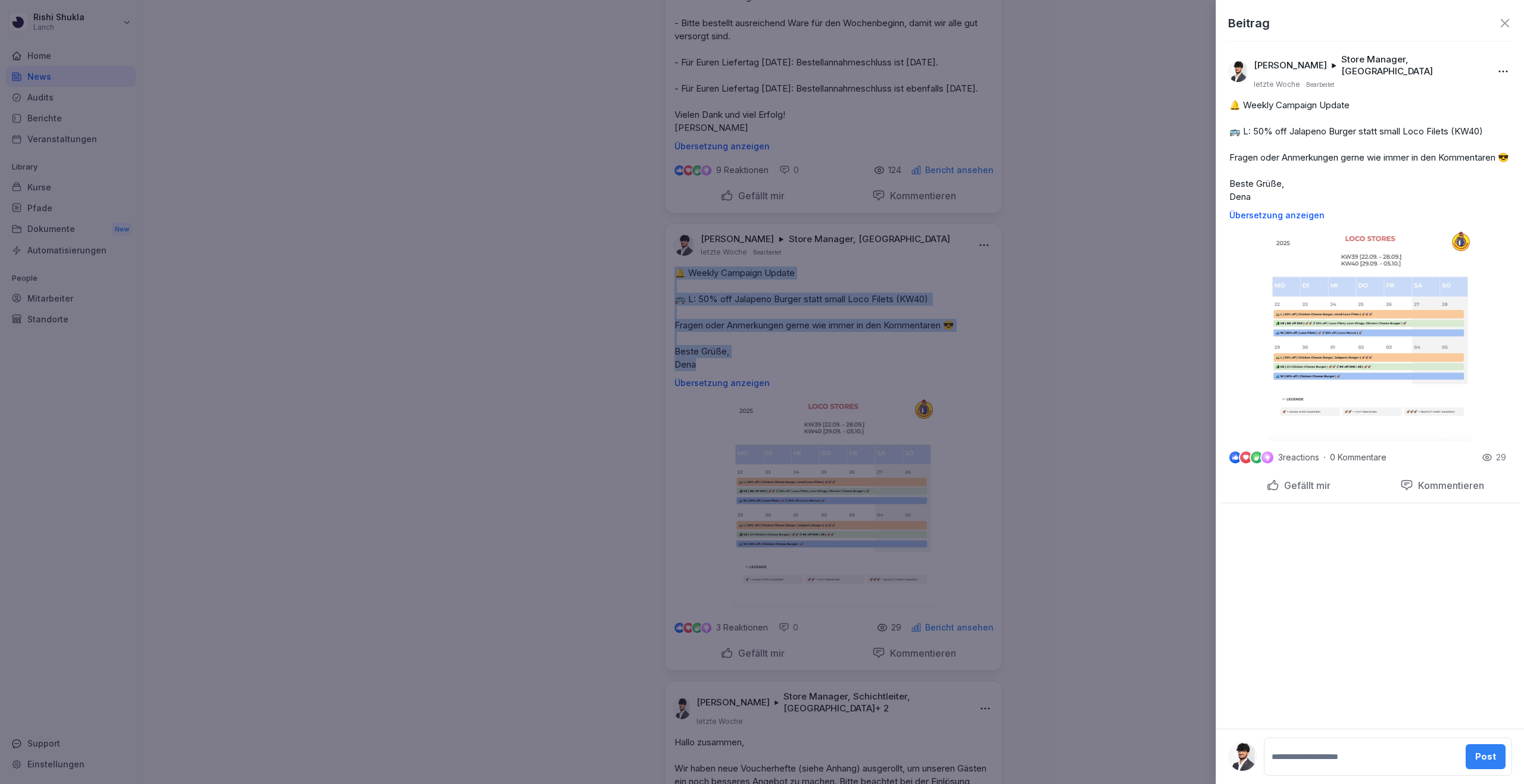
copy p "🔔 Weekly Campaign Update 🚌 L: 50% off Jalapeno Burger statt small Loco Filets (…"
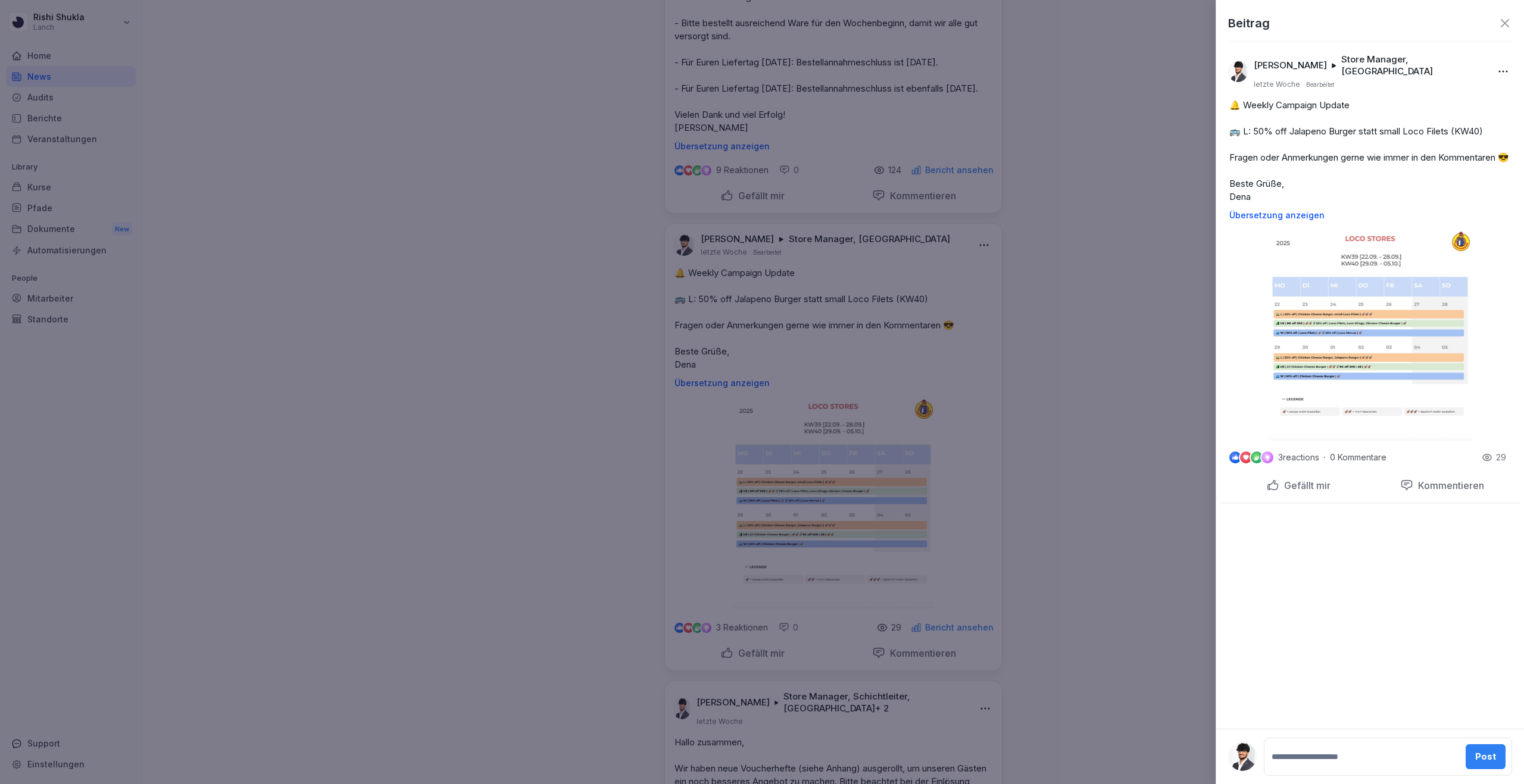
click at [1084, 342] on div at bounding box center [762, 392] width 1524 height 784
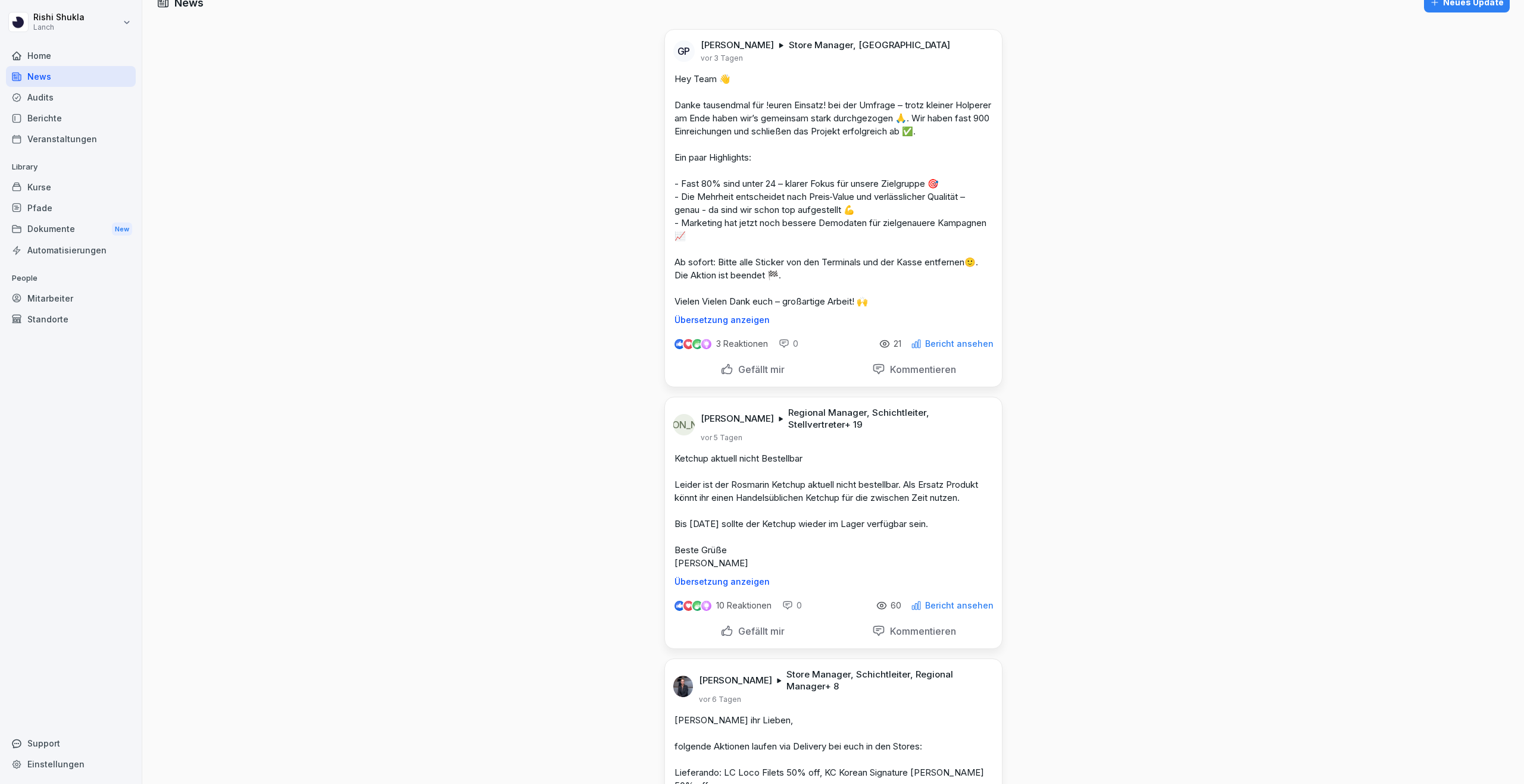
scroll to position [0, 0]
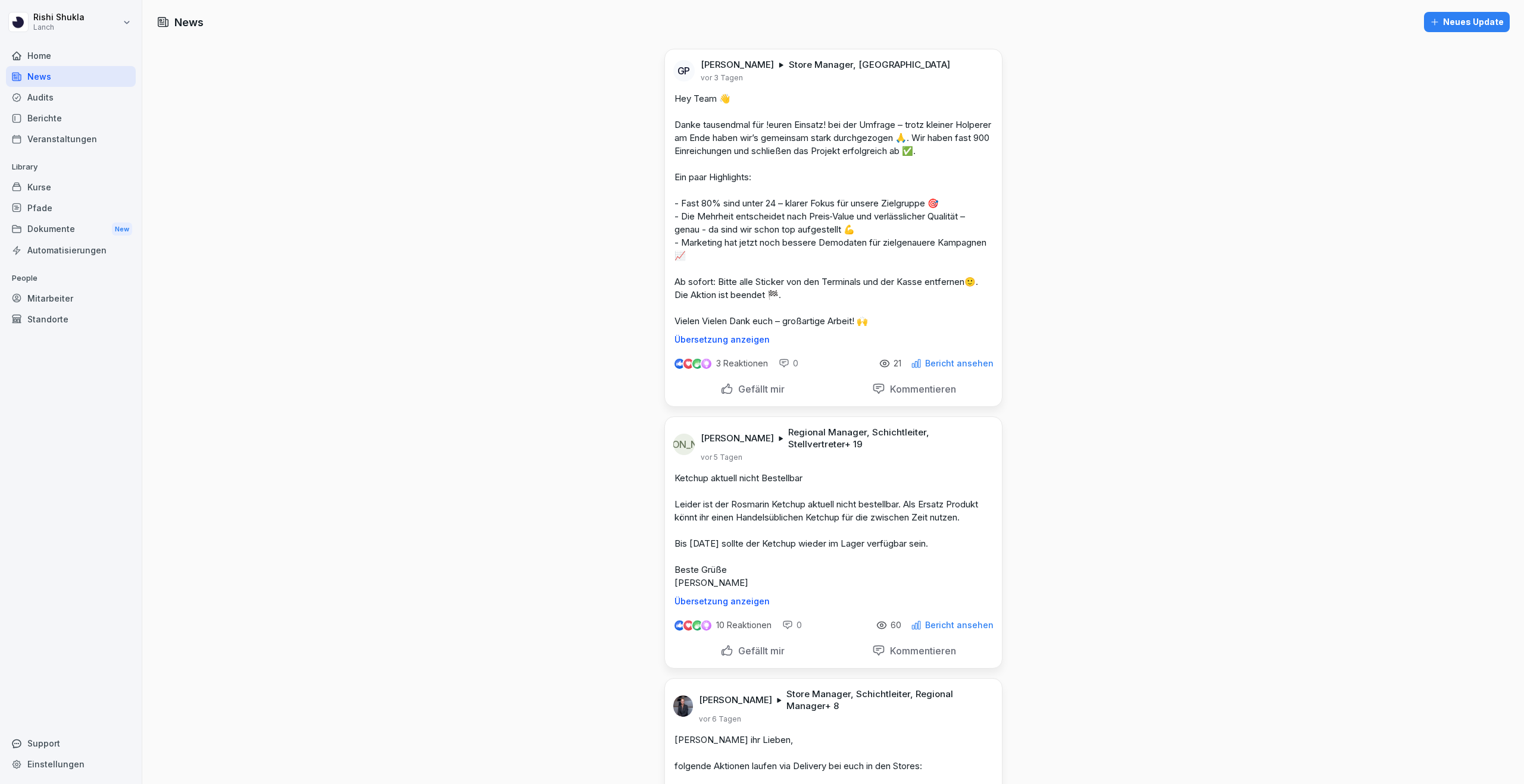
click at [1456, 21] on div "Neues Update" at bounding box center [1467, 22] width 74 height 13
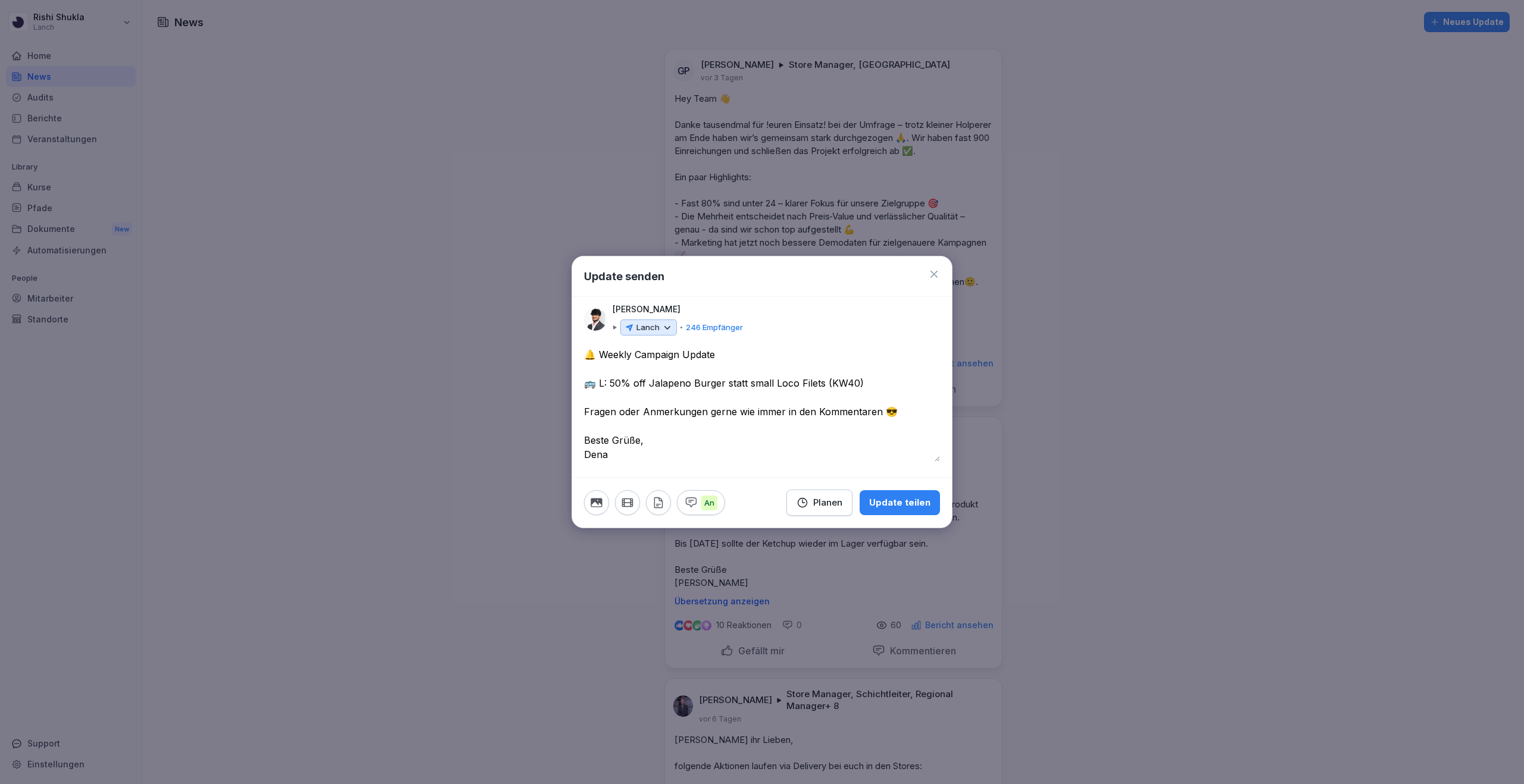
type textarea "**********"
click at [653, 327] on p "Lanch" at bounding box center [648, 328] width 24 height 12
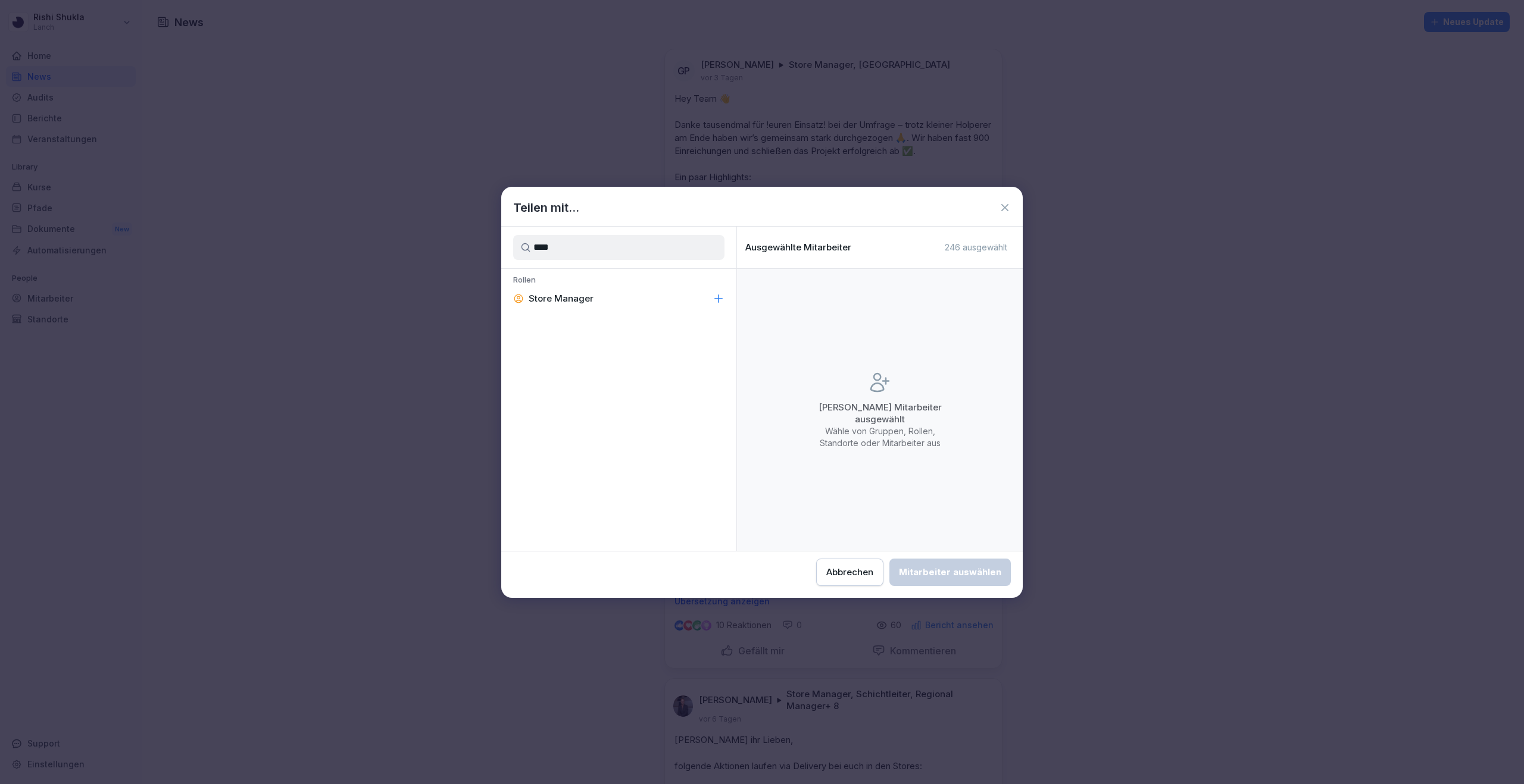
type input "****"
click at [720, 297] on icon at bounding box center [719, 298] width 12 height 12
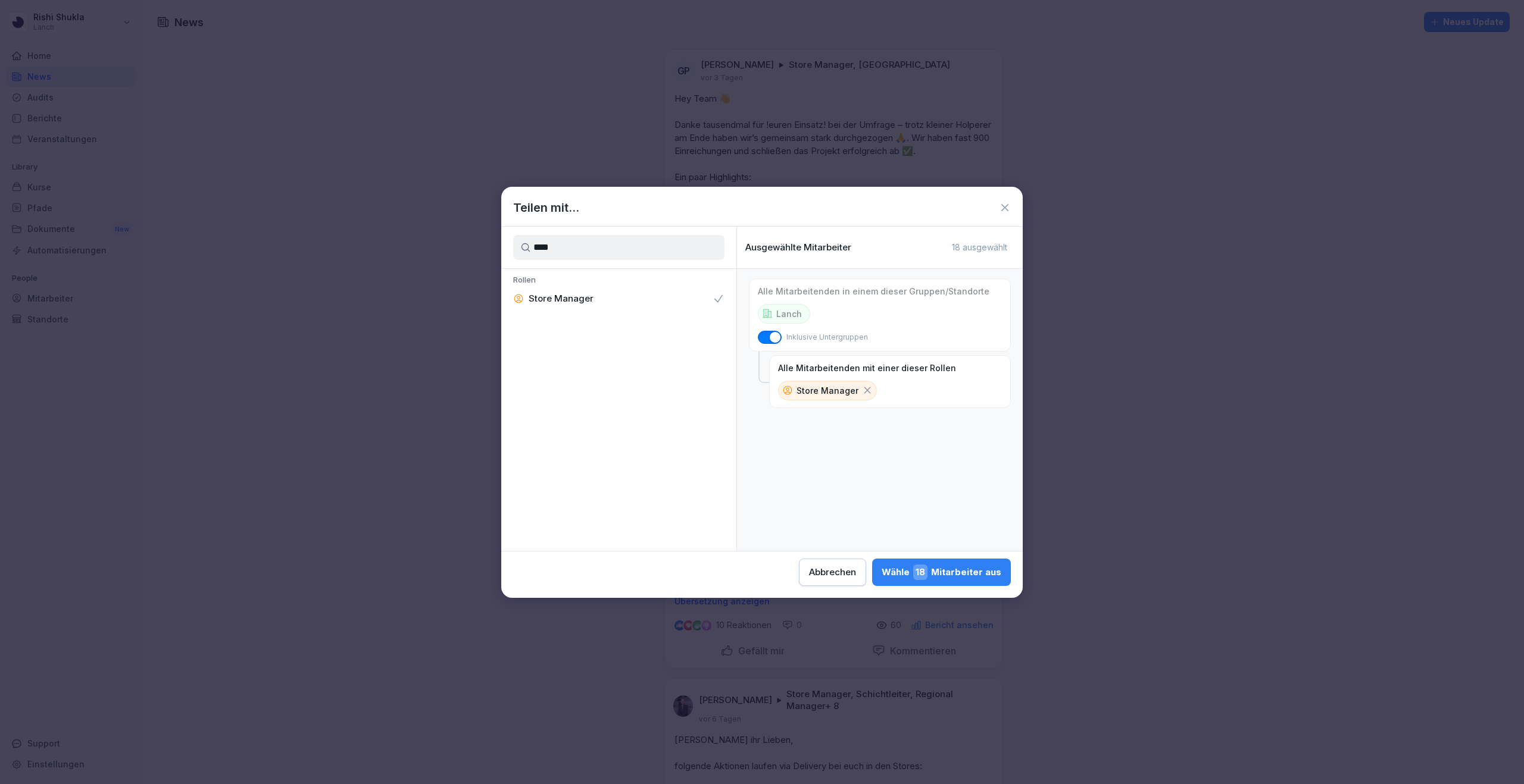
click at [927, 575] on span "18" at bounding box center [920, 572] width 14 height 15
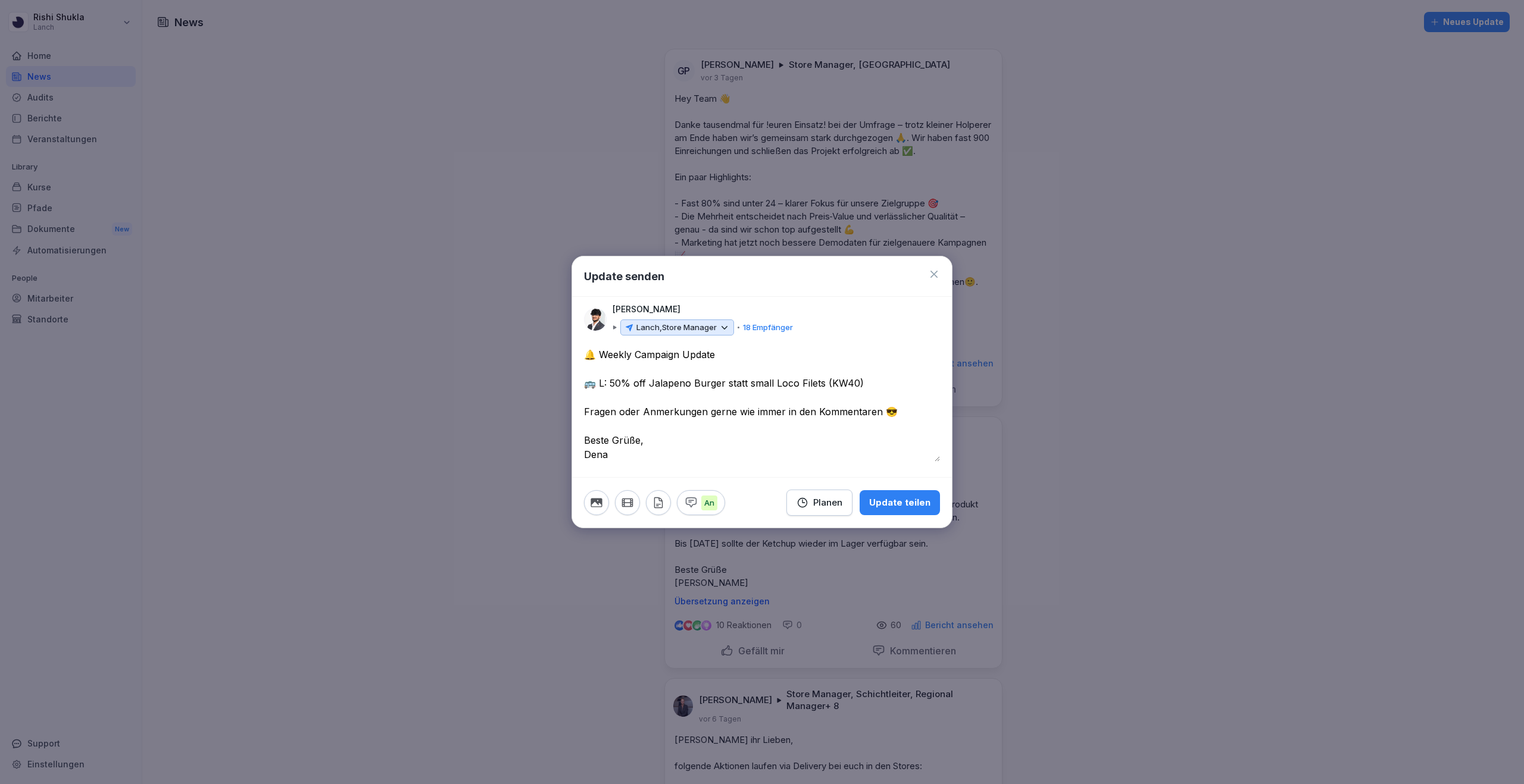
click at [594, 502] on icon "button" at bounding box center [597, 503] width 13 height 13
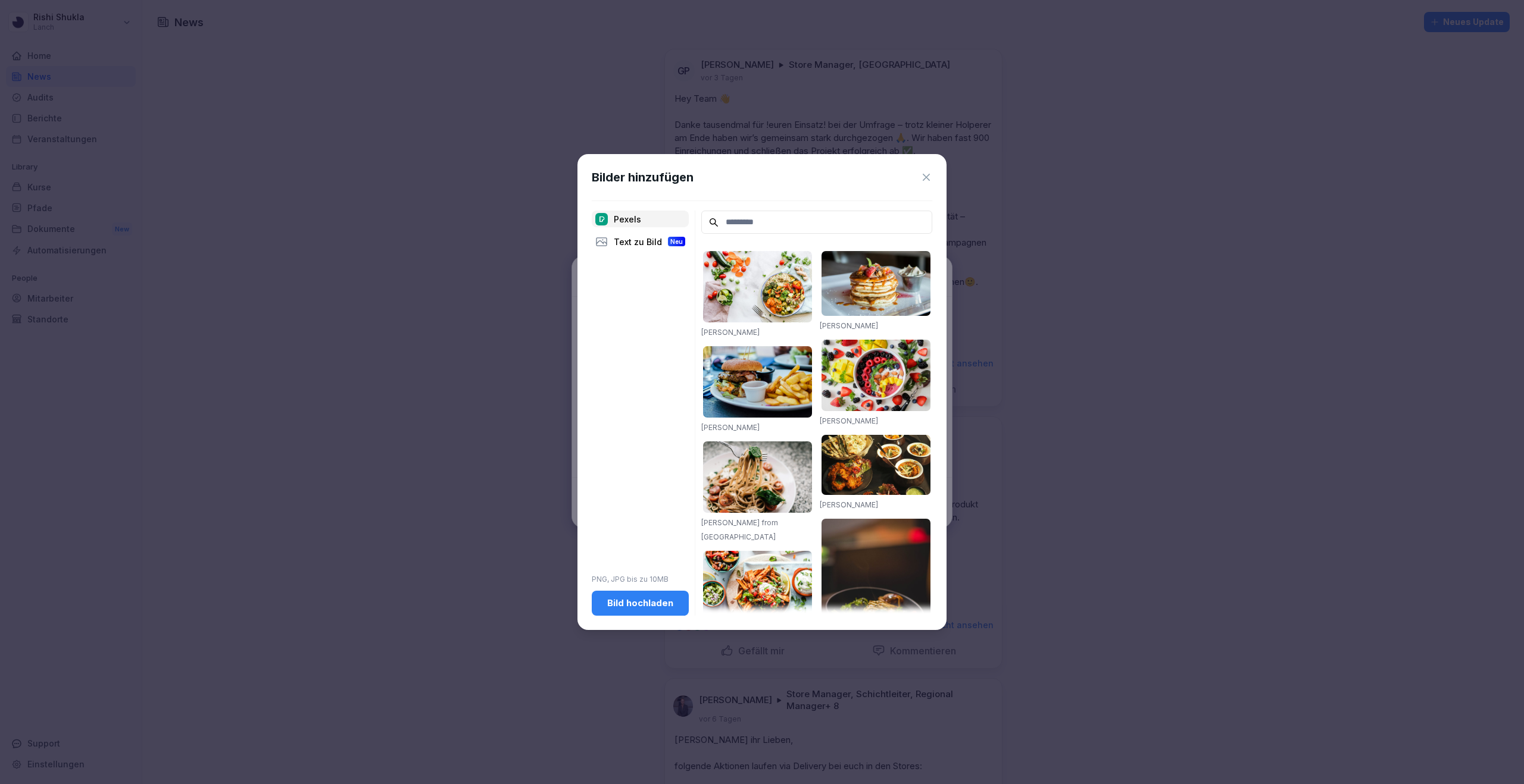
click at [627, 603] on div "Bild hochladen" at bounding box center [640, 603] width 78 height 13
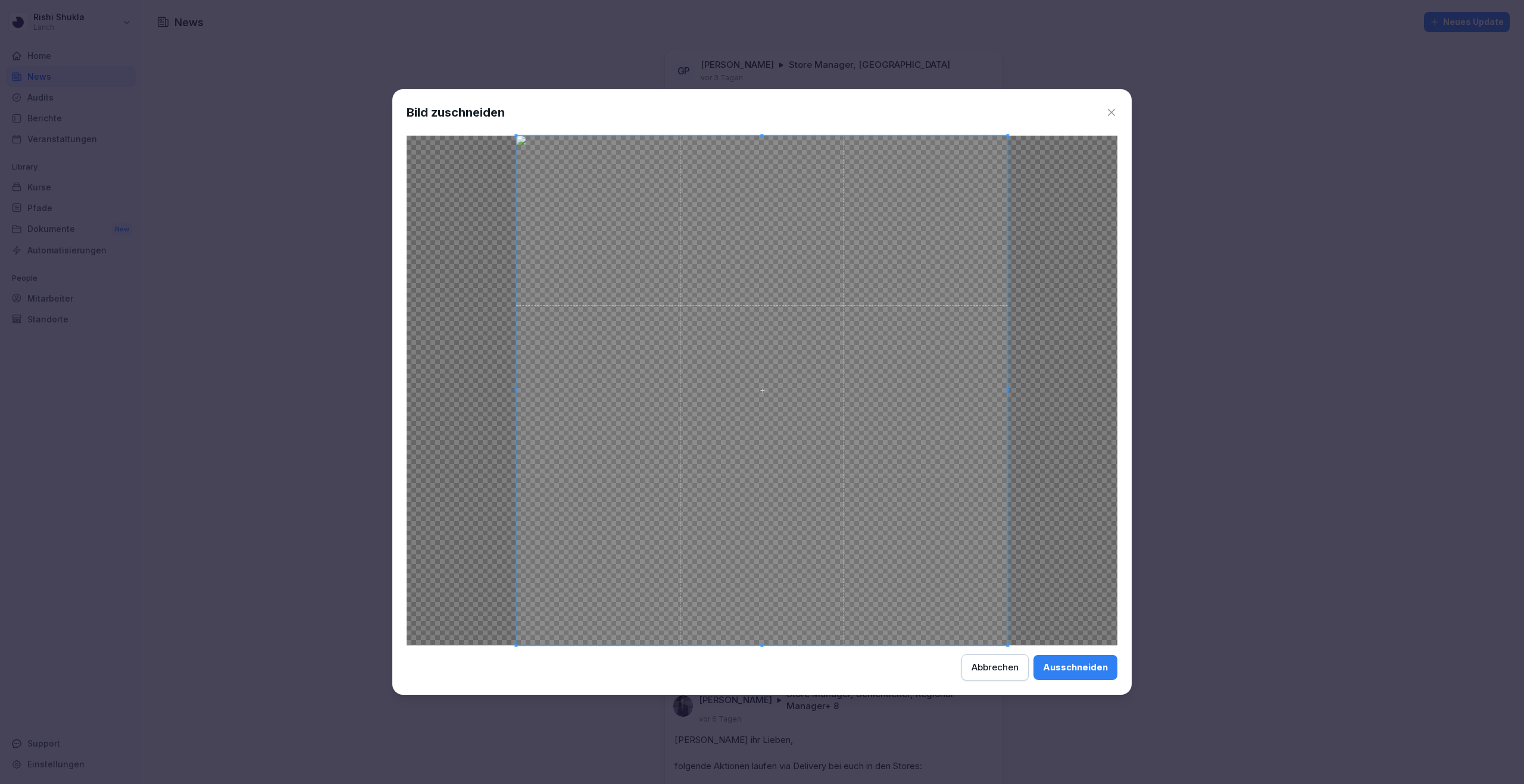
click at [980, 668] on div "Abbrechen" at bounding box center [995, 668] width 47 height 13
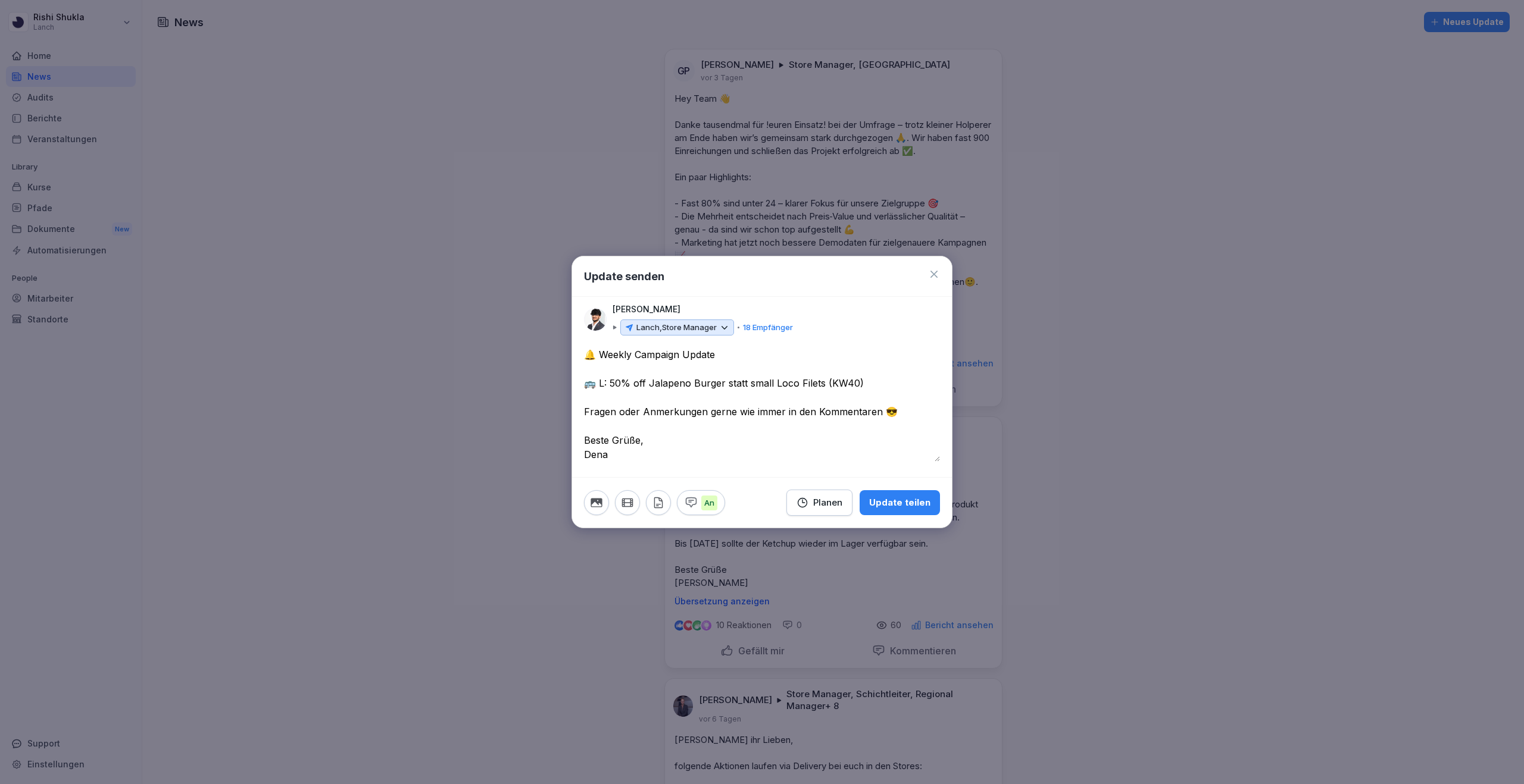
click at [597, 503] on icon "button" at bounding box center [595, 502] width 11 height 9
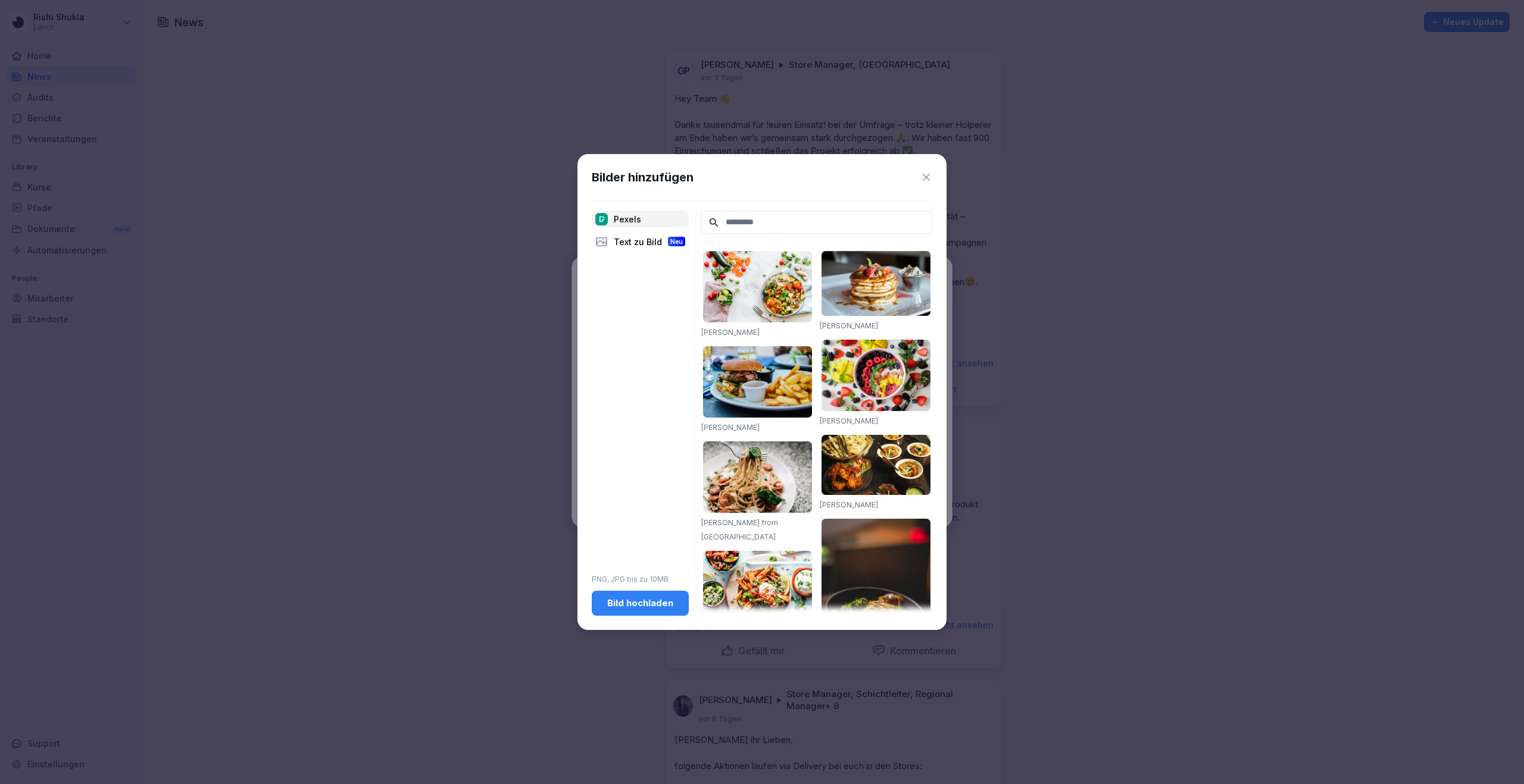
click at [635, 602] on div "Bild hochladen" at bounding box center [640, 603] width 78 height 13
click at [928, 178] on icon at bounding box center [926, 177] width 12 height 12
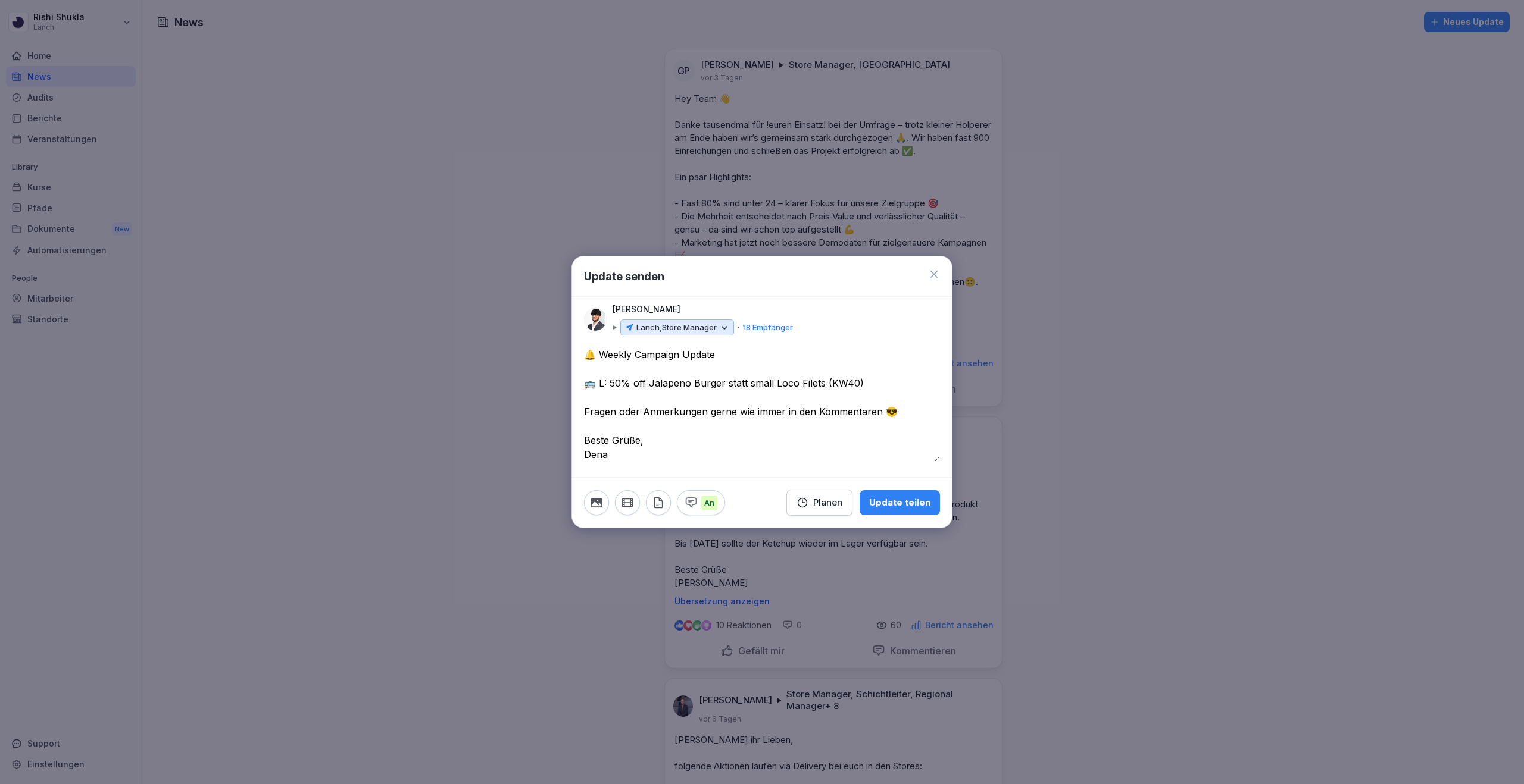
click at [934, 272] on icon at bounding box center [934, 274] width 12 height 12
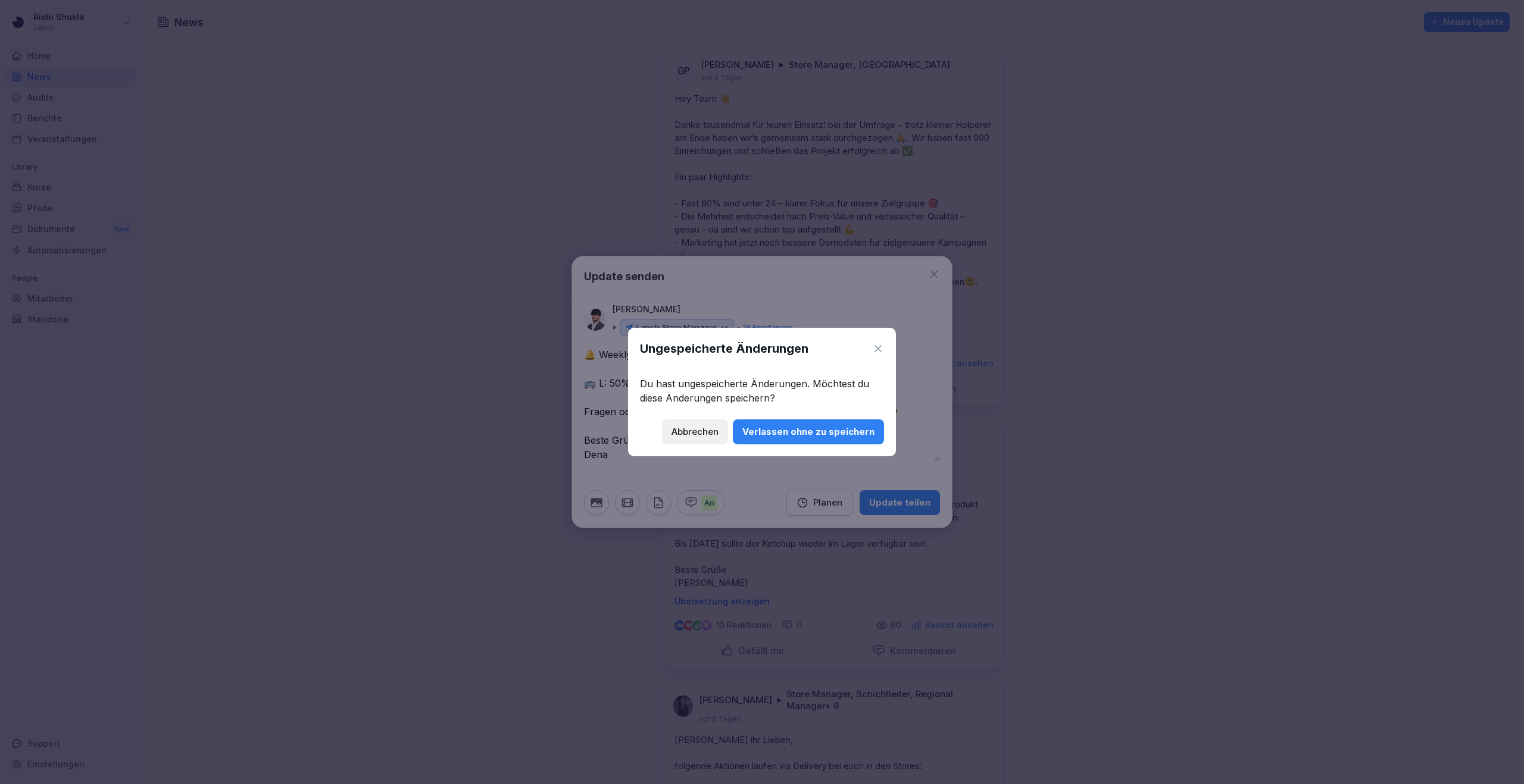
click at [820, 426] on div "Verlassen ohne zu speichern" at bounding box center [808, 432] width 132 height 13
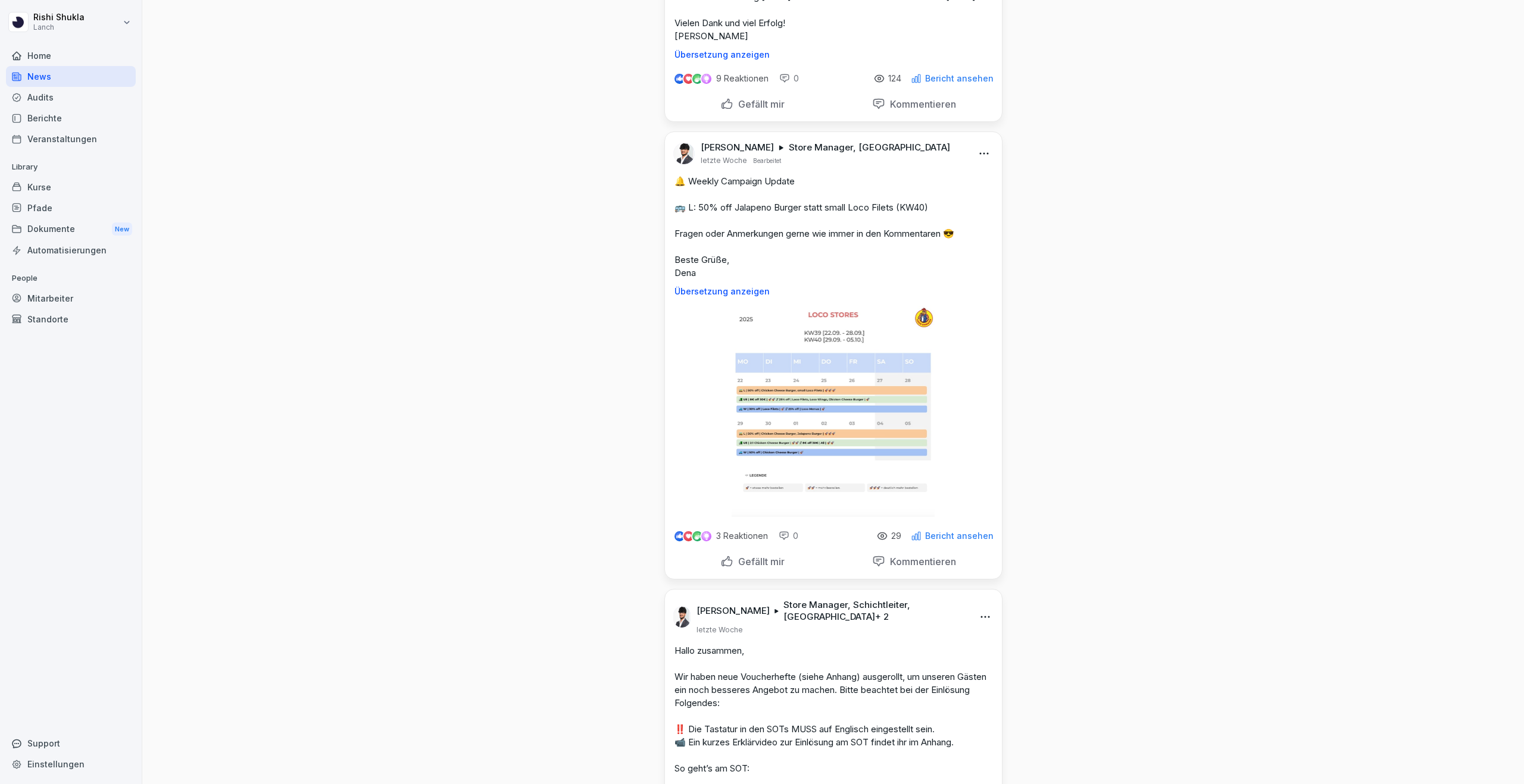
scroll to position [1486, 0]
click at [633, 248] on div "News Neues Update GP [PERSON_NAME] Store Manager, Lanch [DATE] Hey Team 👋 Danke…" at bounding box center [833, 530] width 1382 height 4033
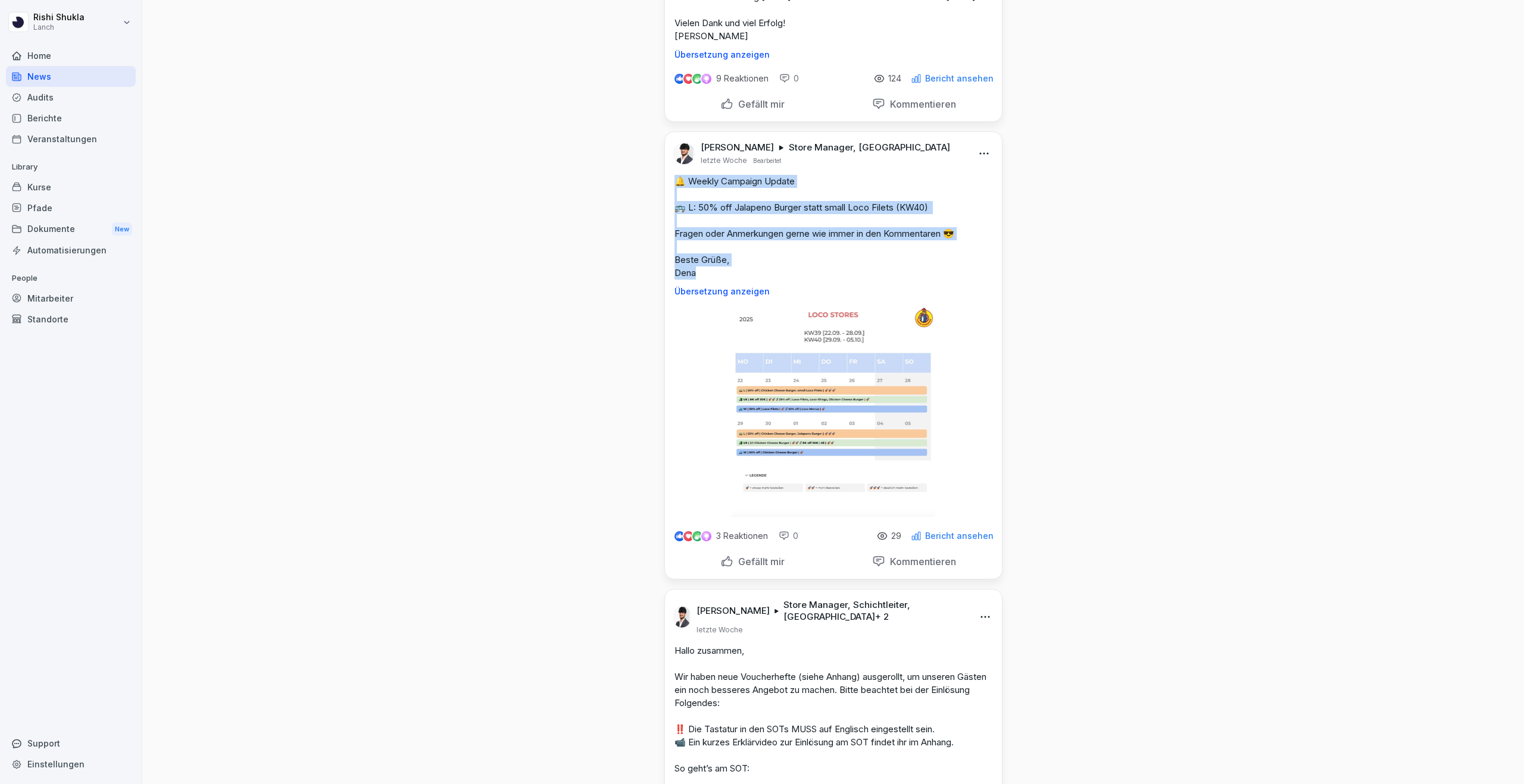
drag, startPoint x: 703, startPoint y: 288, endPoint x: 667, endPoint y: 192, distance: 102.5
click at [667, 192] on div "🔔 Weekly Campaign Update 🚌 L: 50% off Jalapeno Burger statt small Loco Filets (…" at bounding box center [833, 235] width 337 height 121
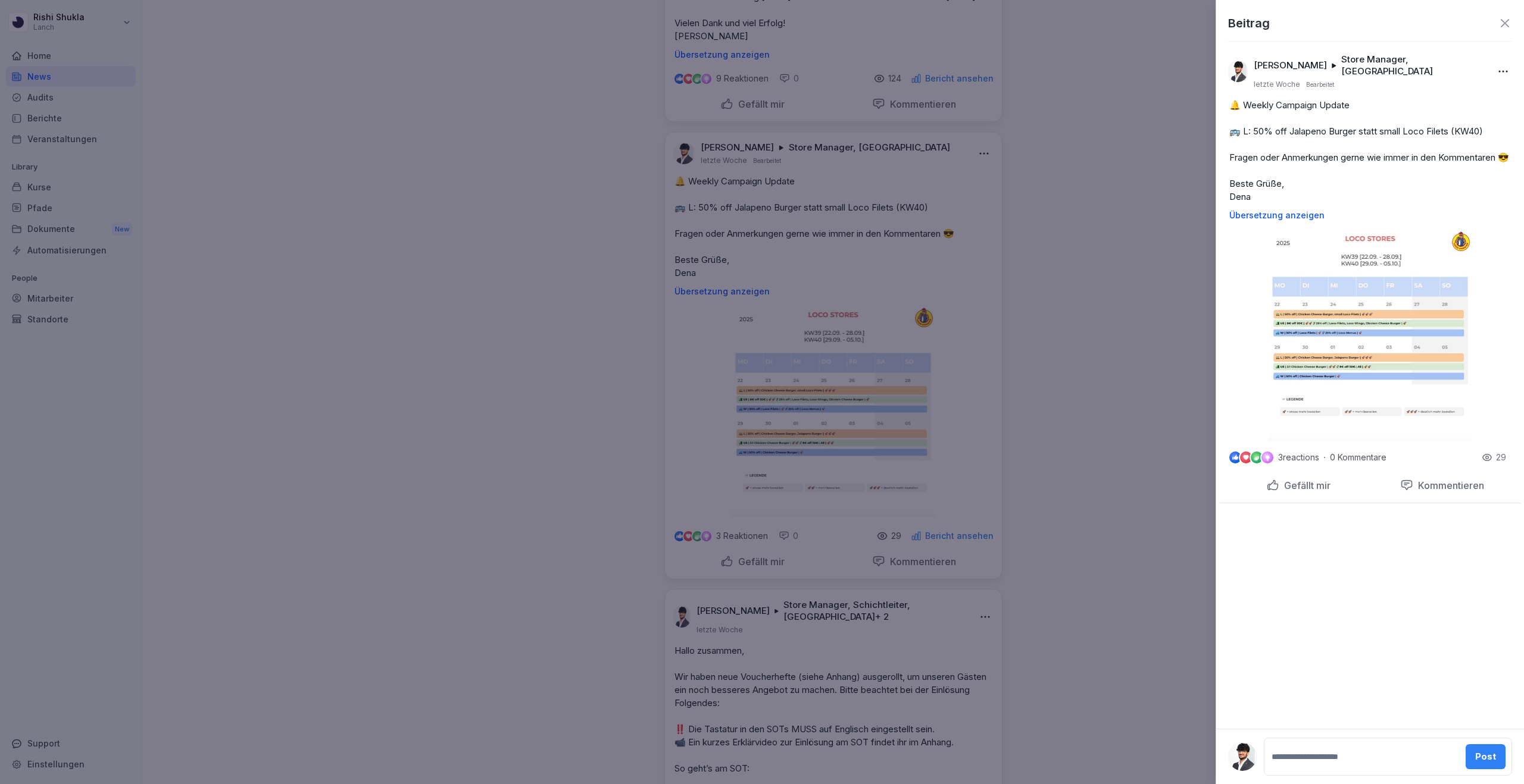
click at [1092, 371] on div at bounding box center [762, 392] width 1524 height 784
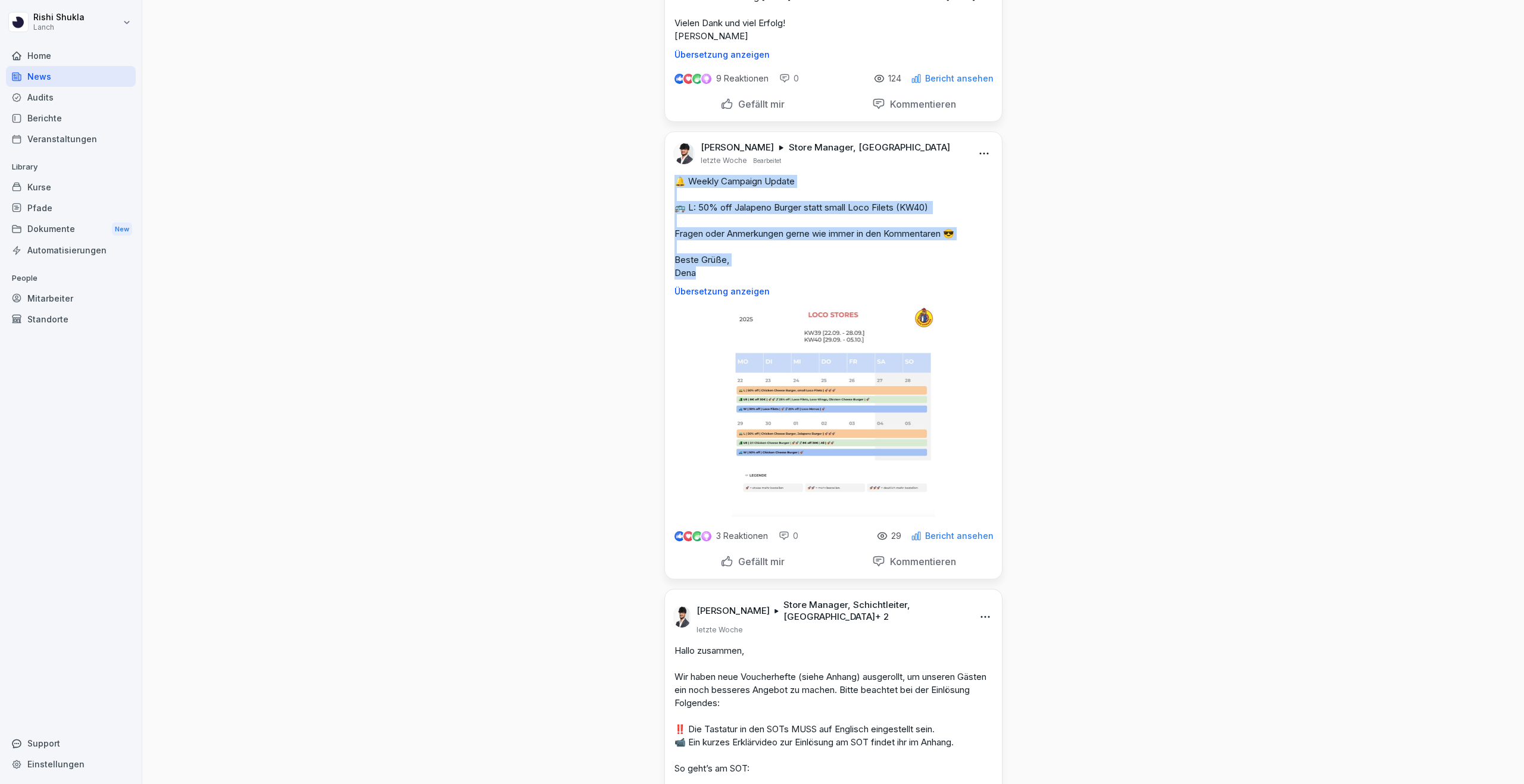
drag, startPoint x: 700, startPoint y: 287, endPoint x: 662, endPoint y: 197, distance: 97.7
click at [662, 197] on div "GP [PERSON_NAME] Store Manager, Lanch [DATE] Hey Team 👋 Danke tausendmal für !e…" at bounding box center [833, 550] width 357 height 3993
copy p "🔔 Weekly Campaign Update 🚌 L: 50% off Jalapeno Burger statt small Loco Filets (…"
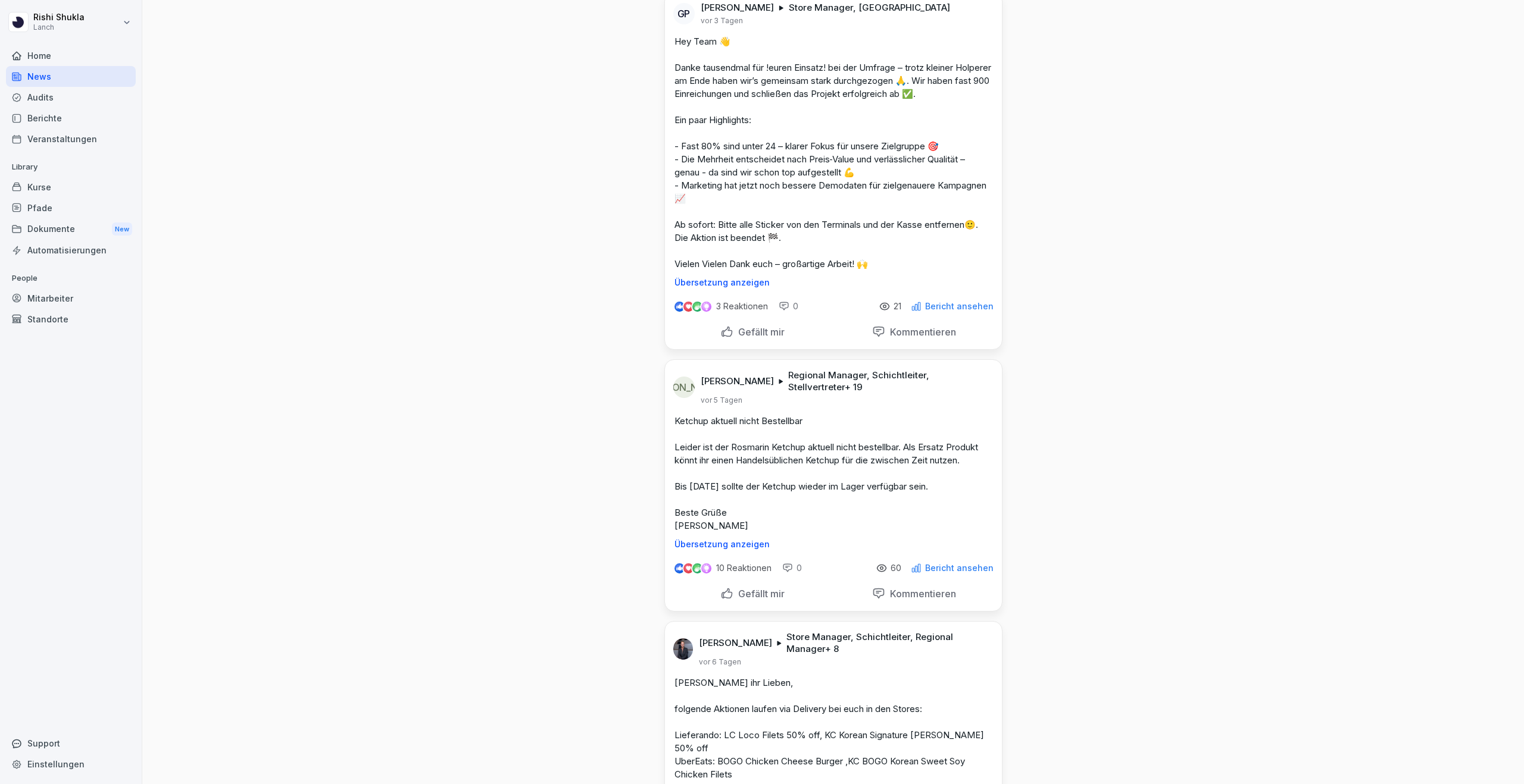
scroll to position [0, 0]
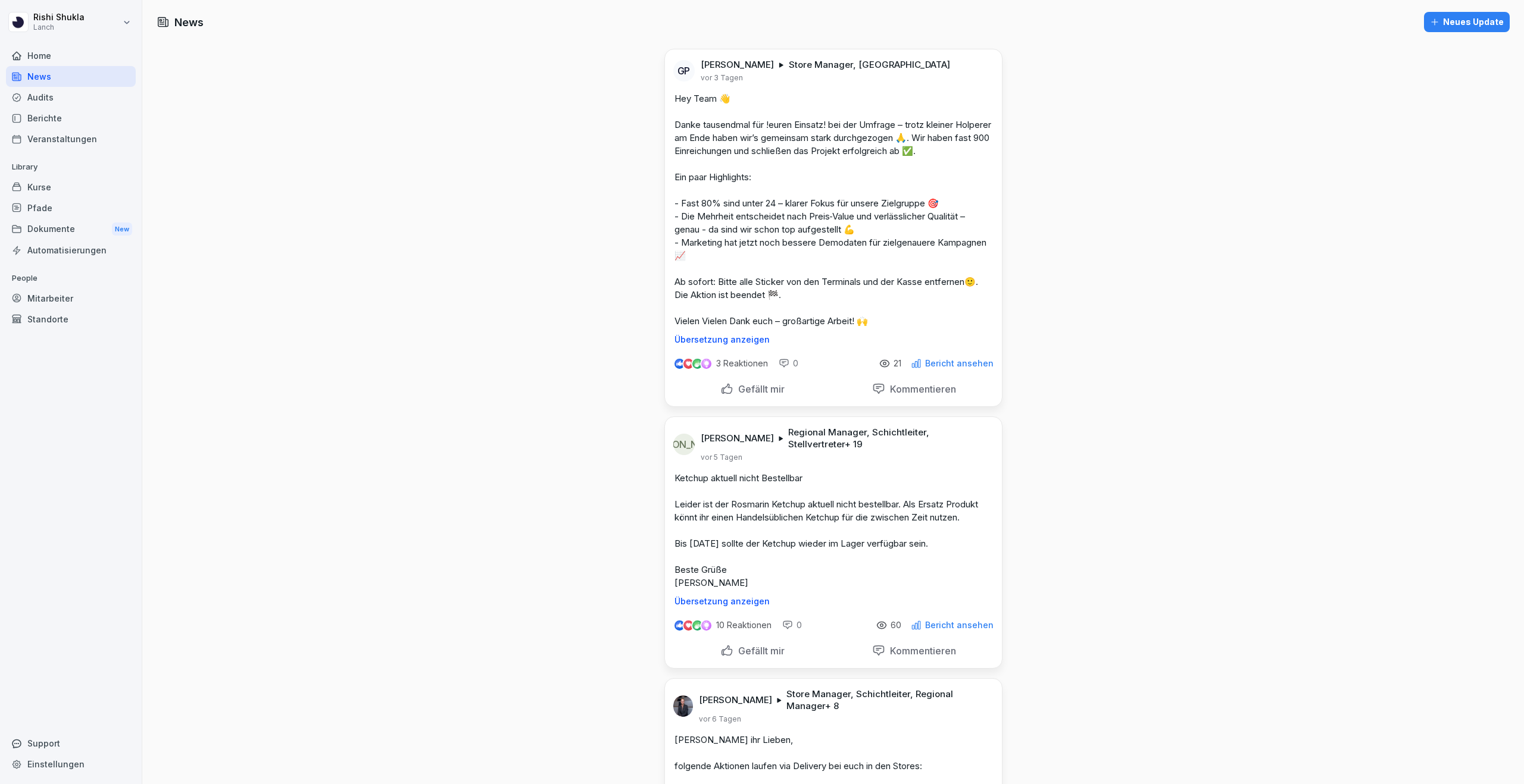
click at [1451, 24] on div "Neues Update" at bounding box center [1467, 22] width 74 height 13
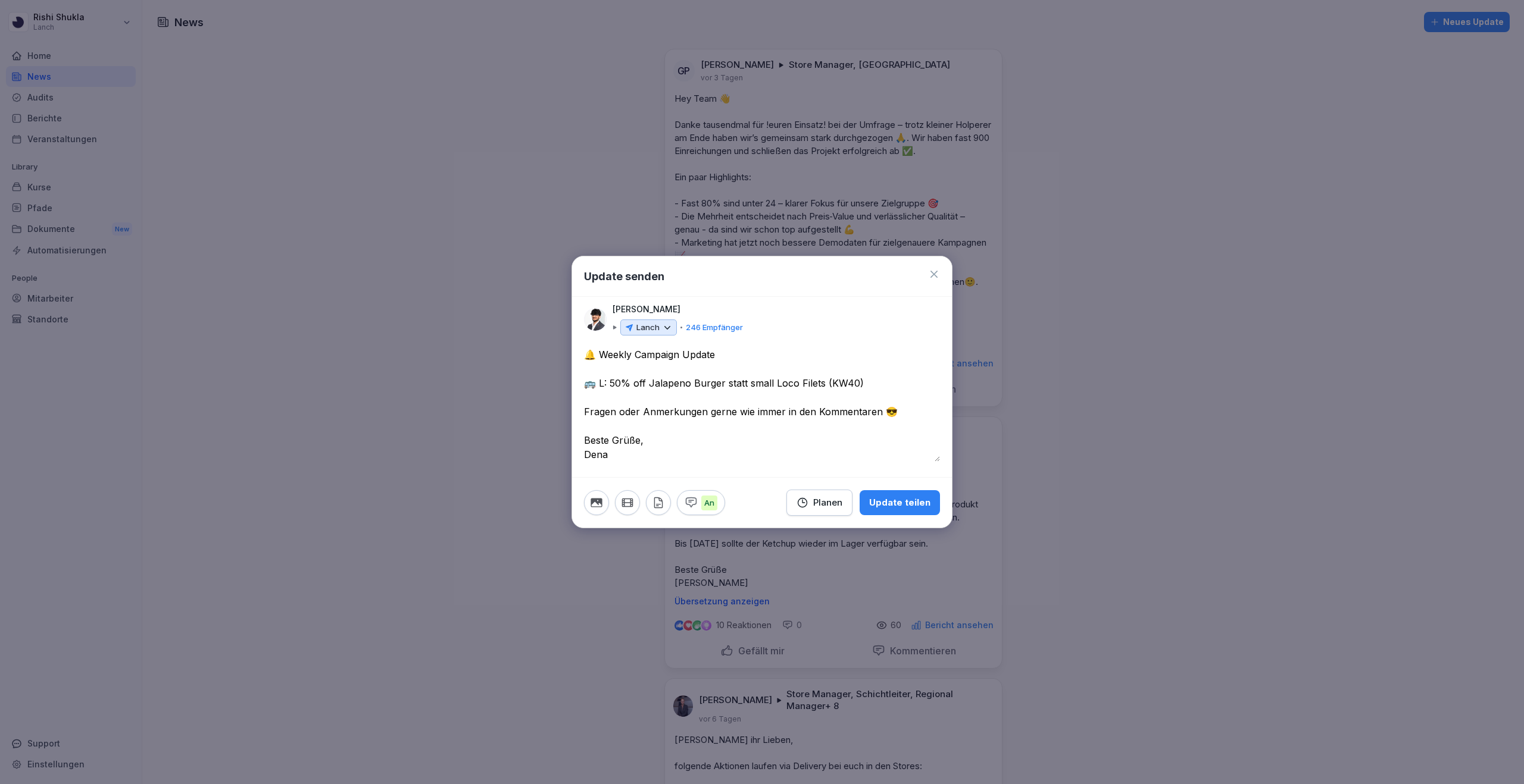
type textarea "**********"
click at [662, 323] on icon at bounding box center [667, 328] width 11 height 11
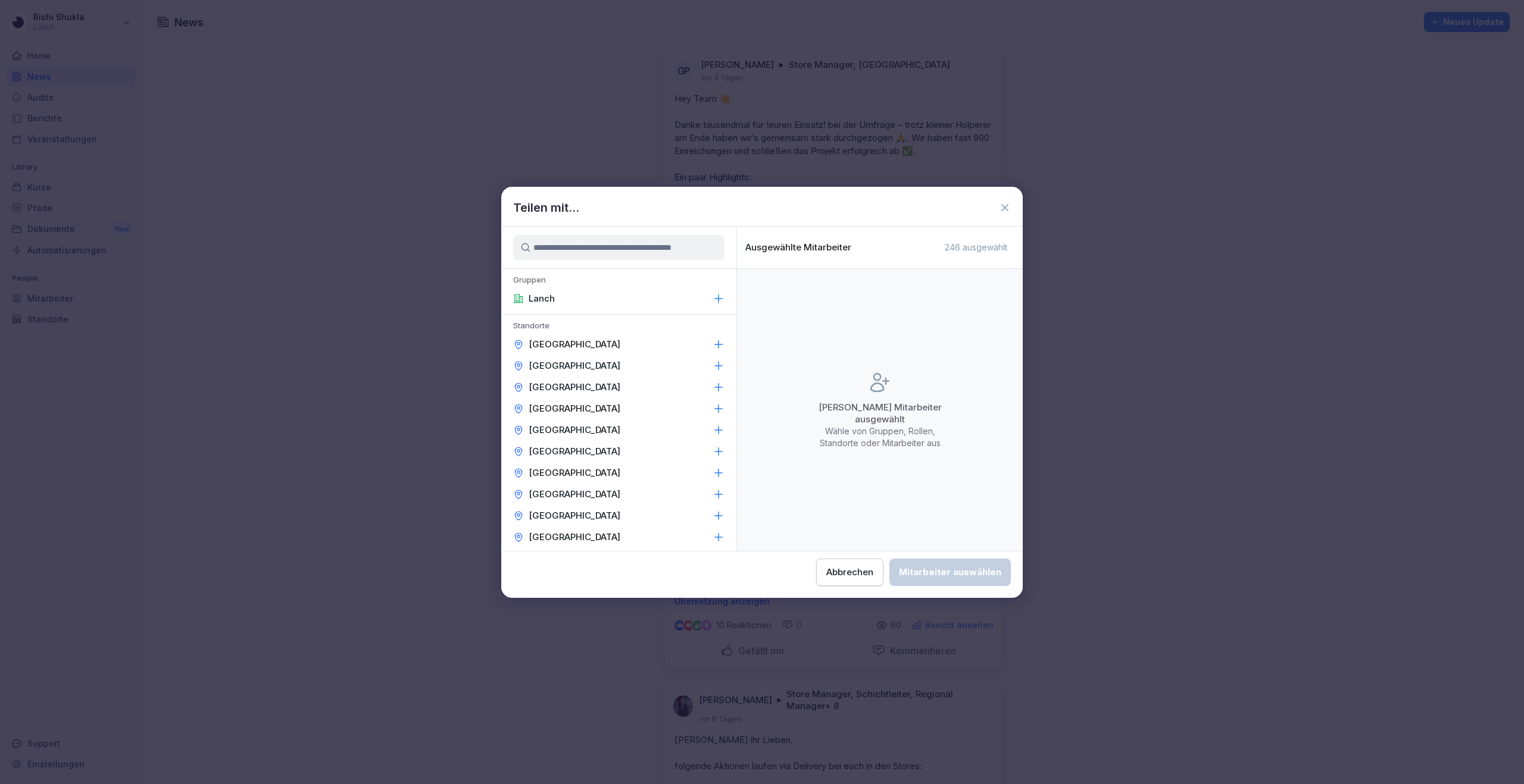
click at [602, 245] on input at bounding box center [618, 248] width 211 height 25
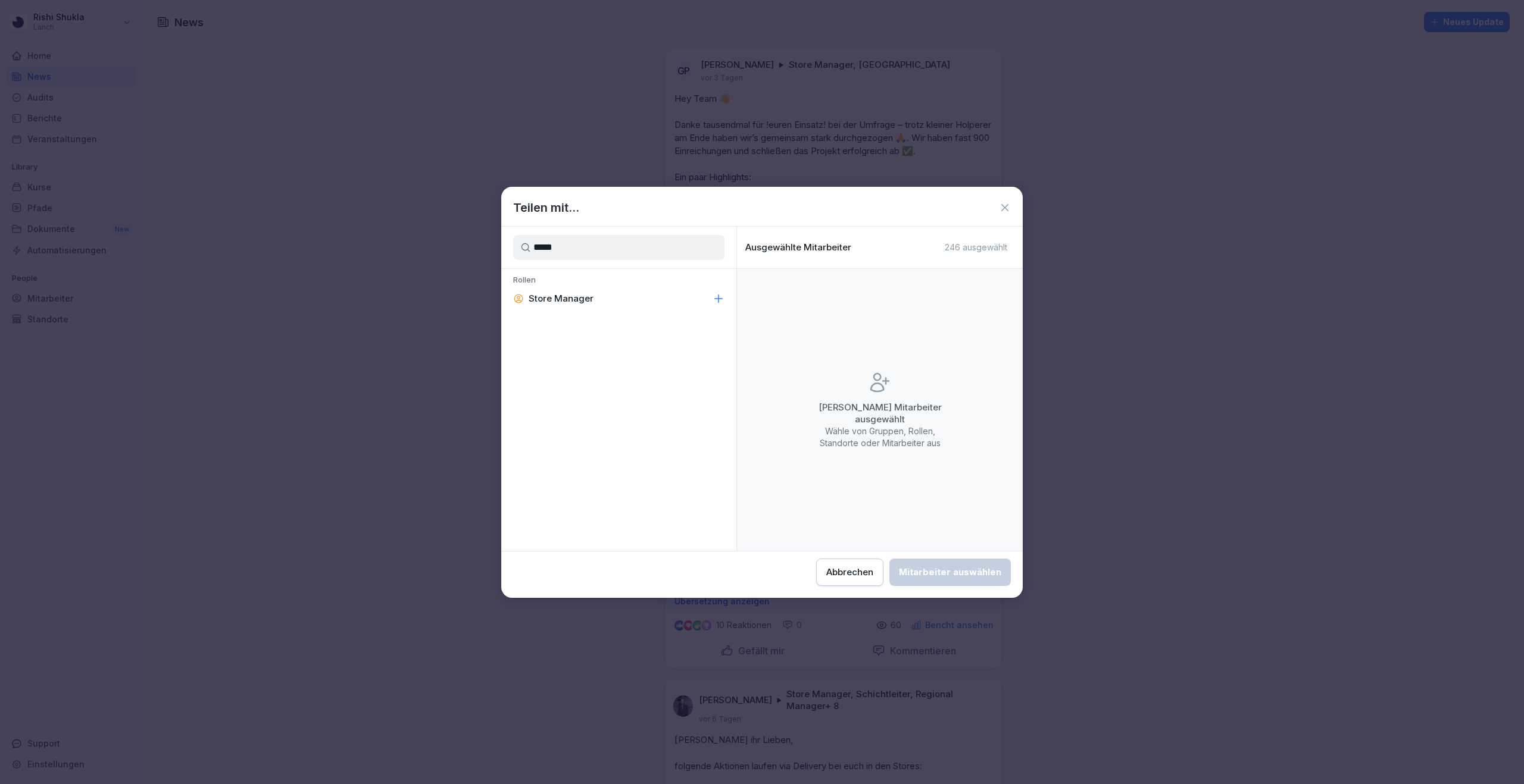
type input "*****"
click at [718, 298] on icon at bounding box center [718, 298] width 8 height 8
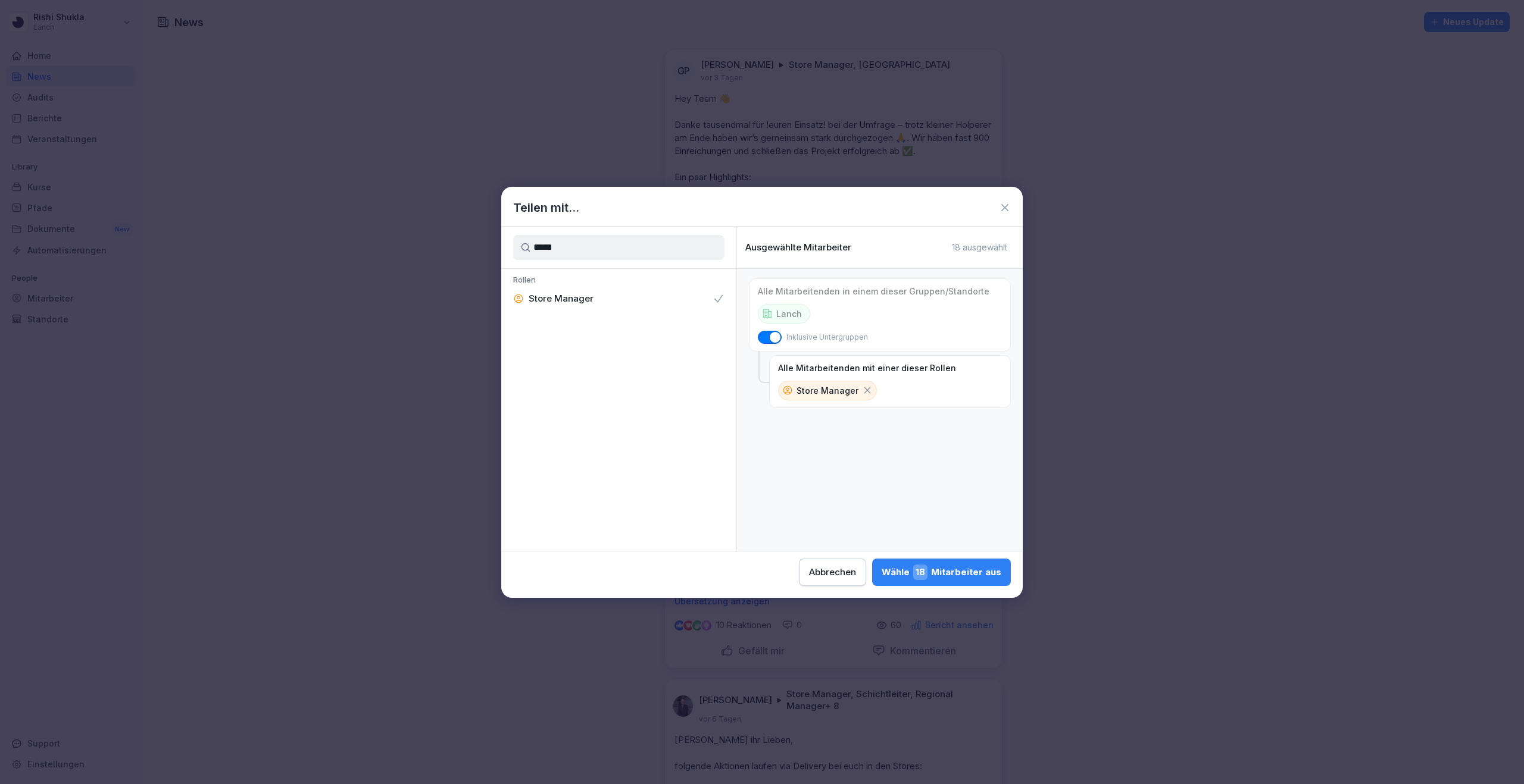
click at [945, 572] on div "Wähle 18 Mitarbeiter aus" at bounding box center [941, 572] width 119 height 15
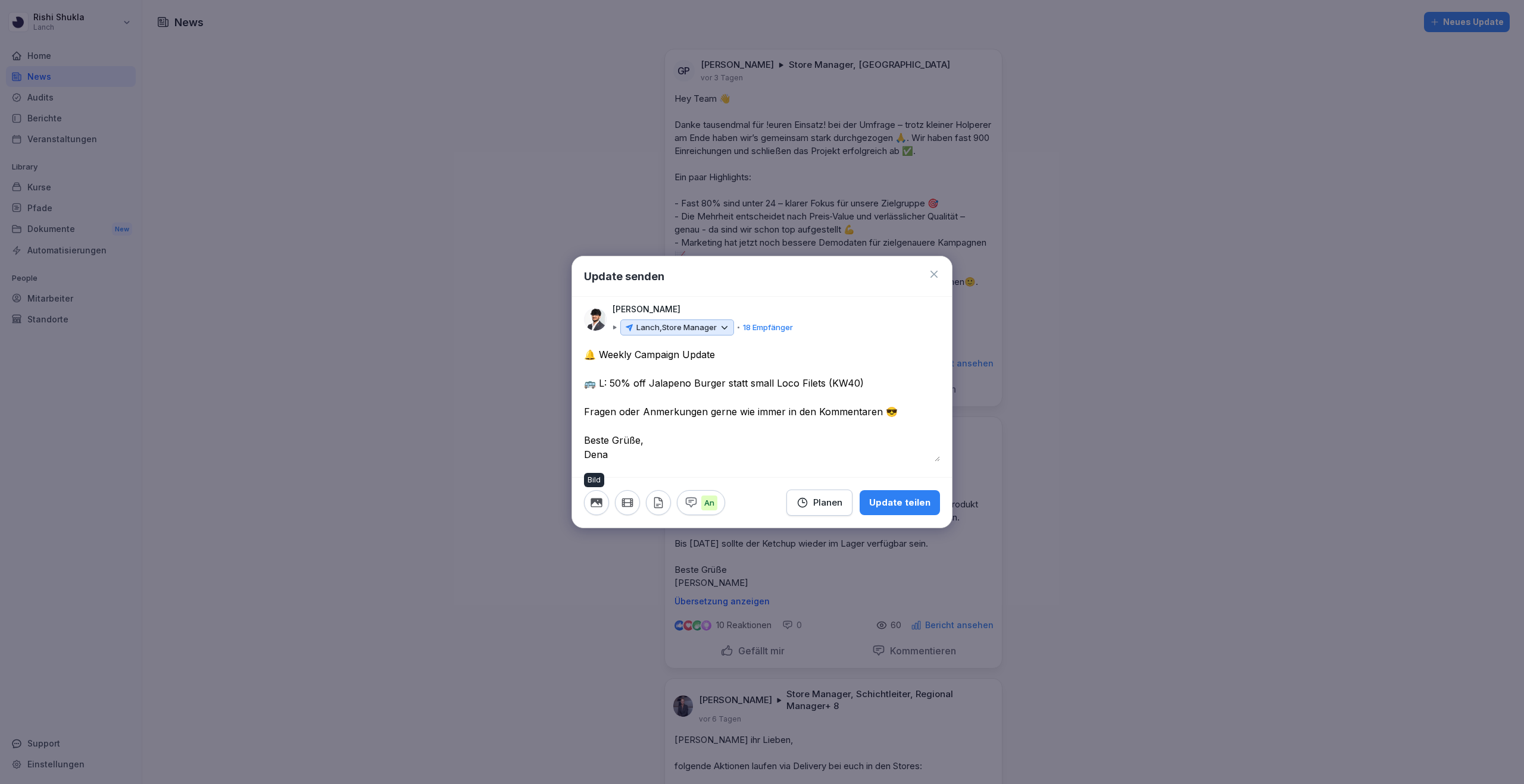
click at [600, 501] on icon "button" at bounding box center [595, 502] width 11 height 9
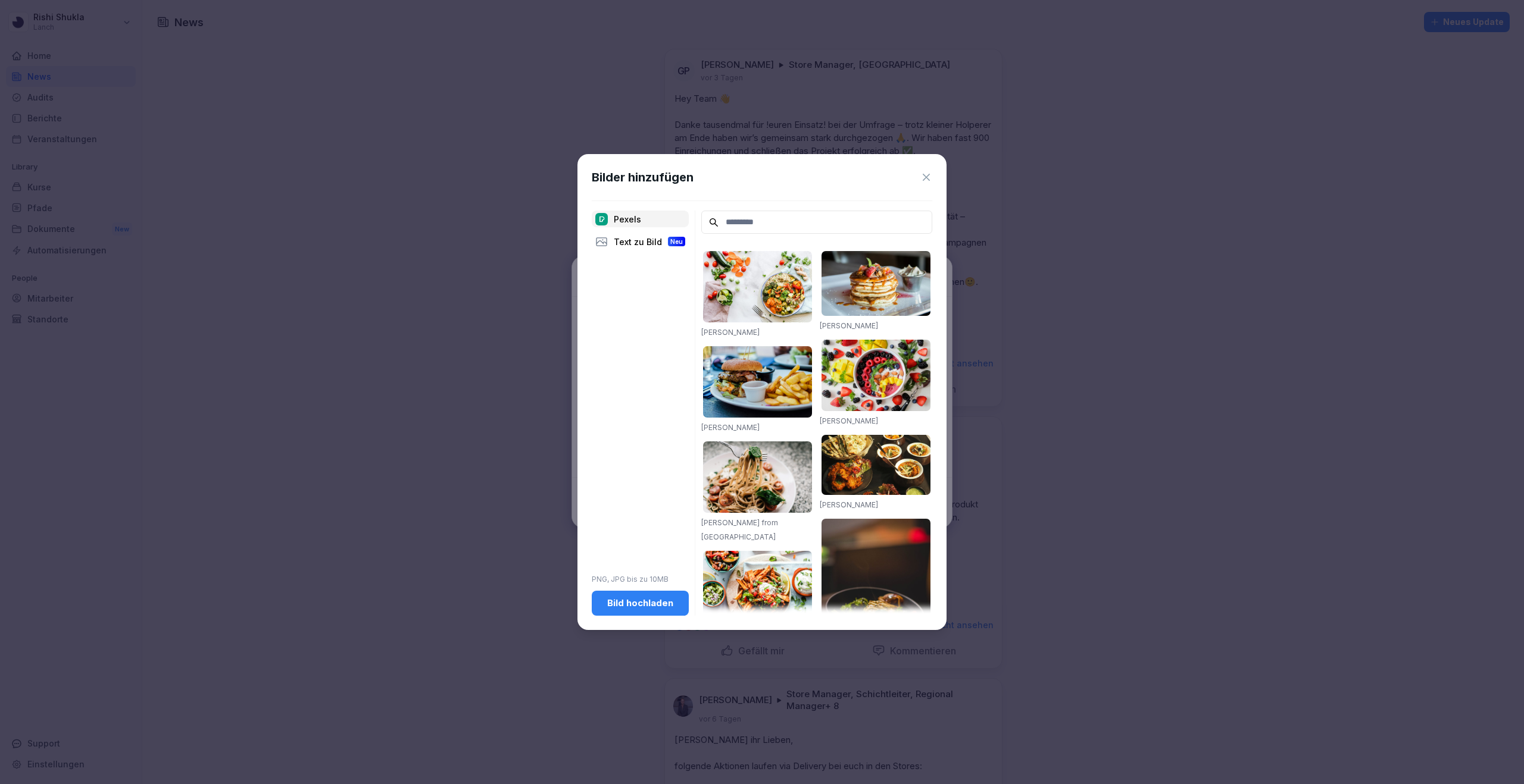
click at [640, 600] on div "Bild hochladen" at bounding box center [640, 603] width 78 height 13
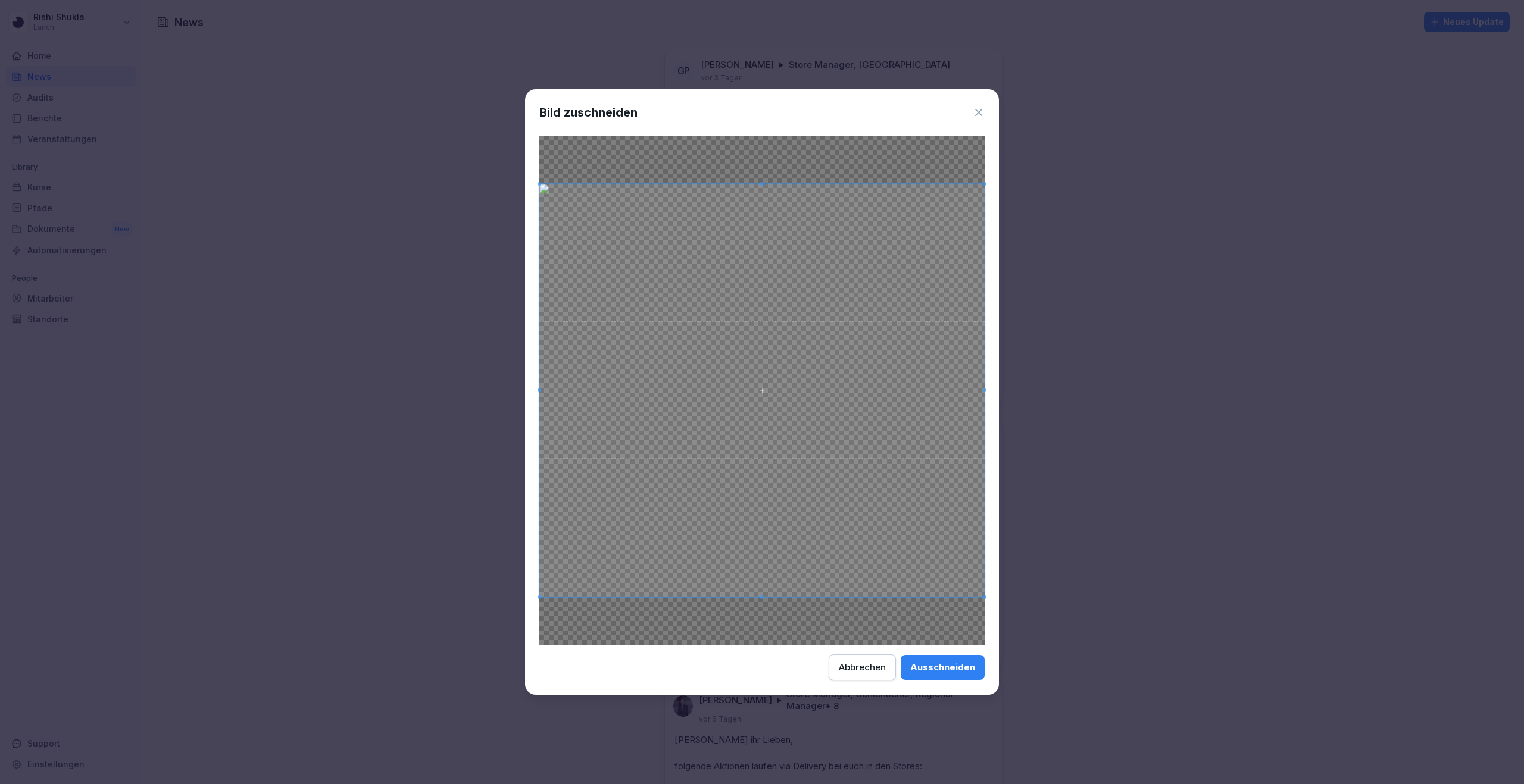
click at [948, 671] on div "Ausschneiden" at bounding box center [942, 668] width 65 height 13
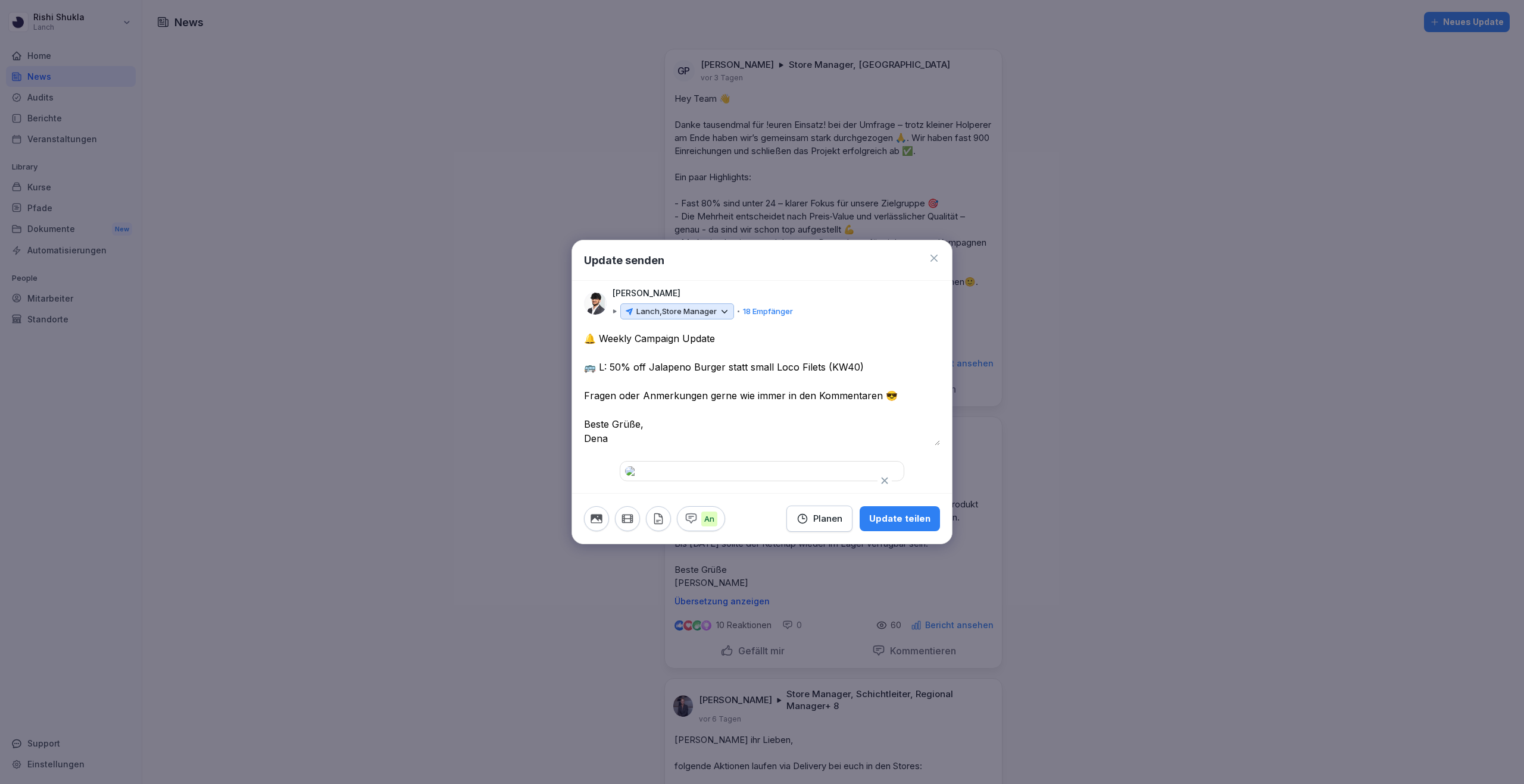
click at [853, 331] on textarea "**********" at bounding box center [762, 388] width 356 height 114
click at [821, 331] on textarea "**********" at bounding box center [762, 388] width 356 height 114
type textarea "**********"
click at [904, 525] on div "Update teilen" at bounding box center [899, 519] width 61 height 13
